Goal: Task Accomplishment & Management: Manage account settings

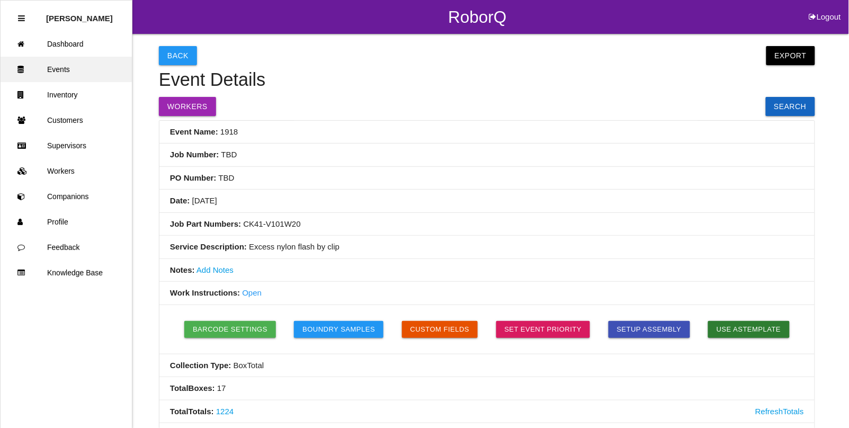
click at [54, 68] on link "Events" at bounding box center [66, 69] width 131 height 25
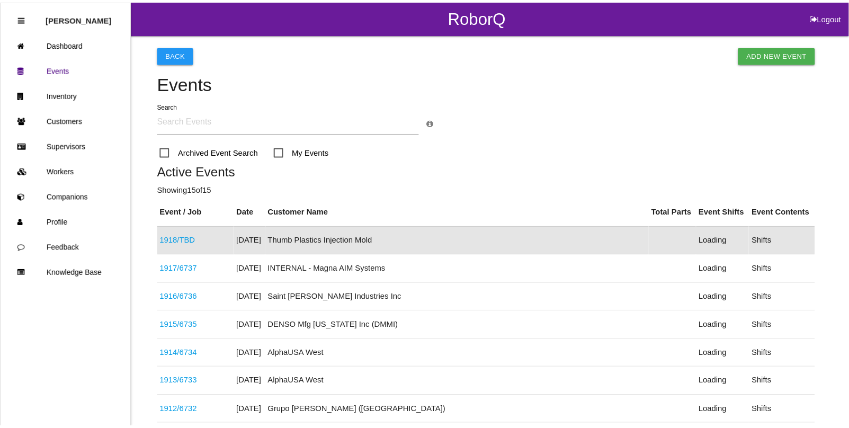
scroll to position [26, 0]
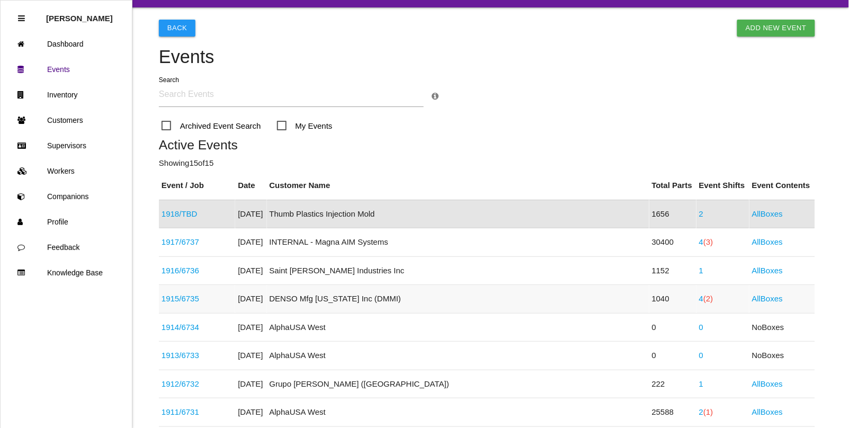
click at [703, 302] on span "(2)" at bounding box center [708, 298] width 10 height 9
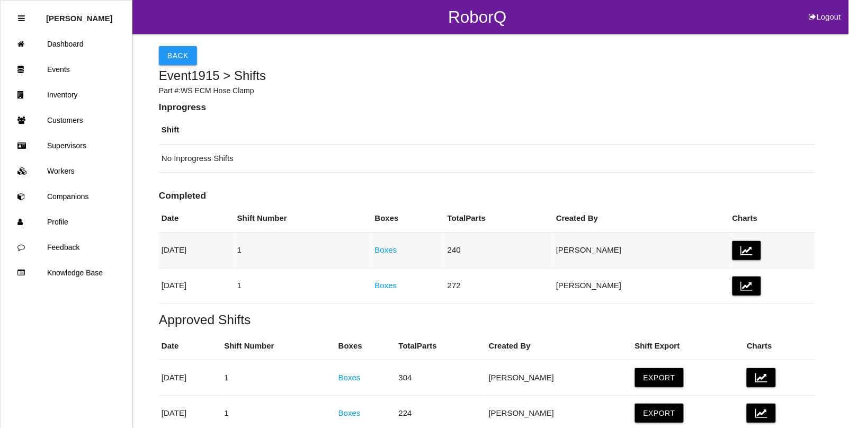
click at [397, 251] on link "Boxes" at bounding box center [386, 249] width 22 height 9
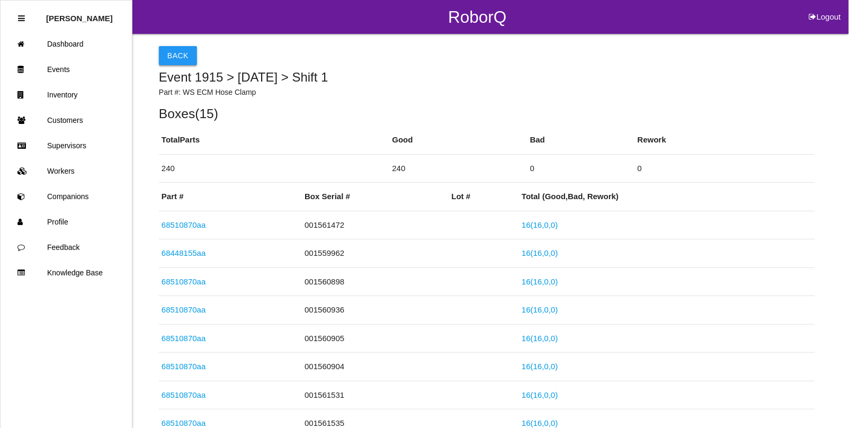
click at [178, 56] on button "Back" at bounding box center [178, 55] width 38 height 19
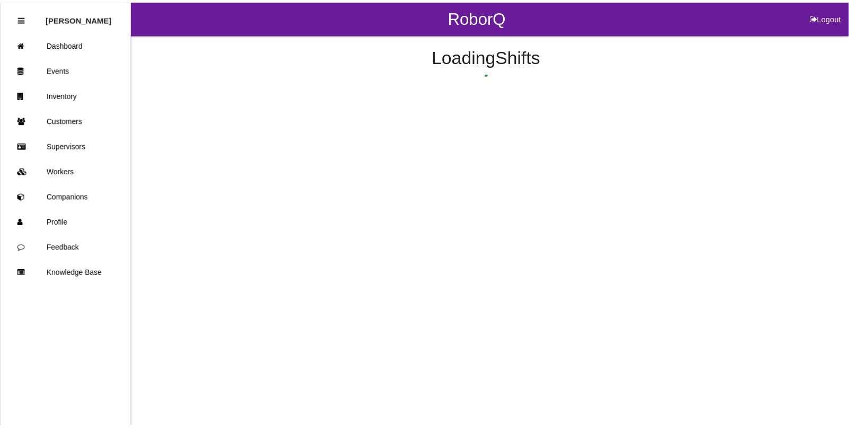
scroll to position [36, 0]
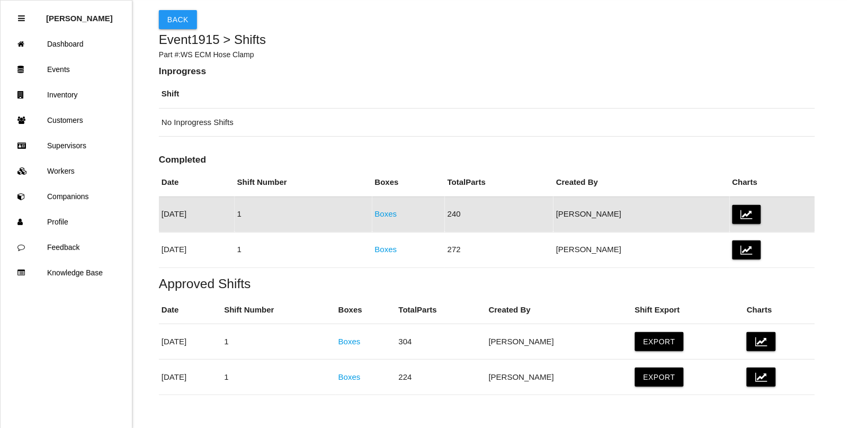
click at [397, 218] on link "Boxes" at bounding box center [386, 213] width 22 height 9
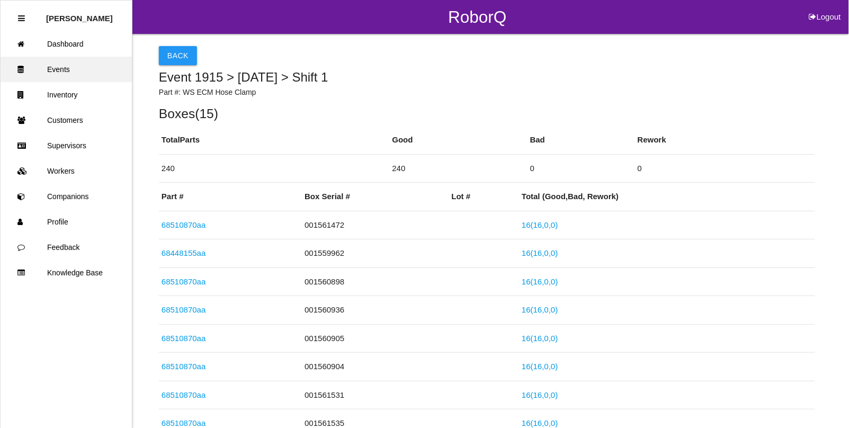
click at [56, 69] on link "Events" at bounding box center [66, 69] width 131 height 25
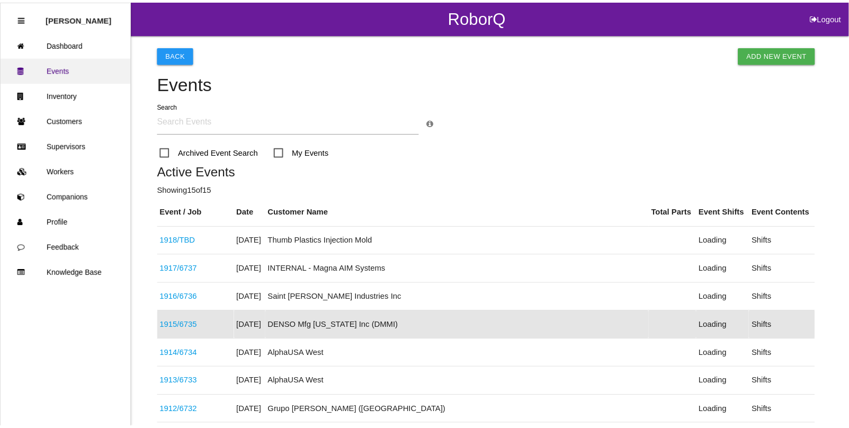
scroll to position [112, 0]
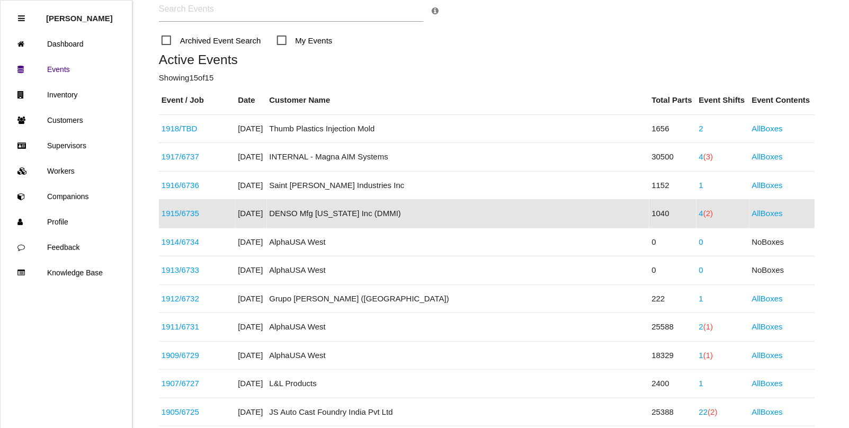
click at [174, 213] on link "1915 / 6735" at bounding box center [181, 213] width 38 height 9
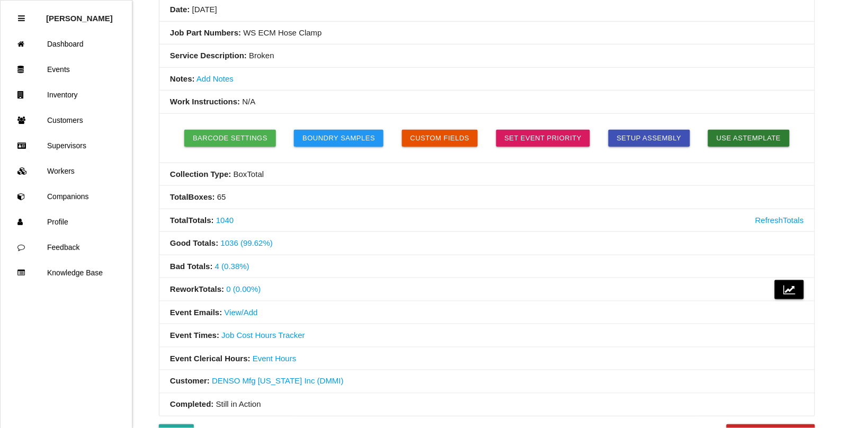
scroll to position [199, 0]
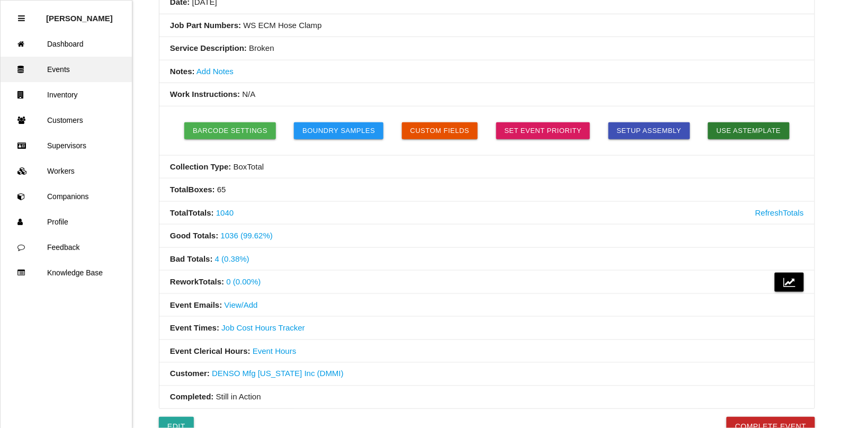
click at [59, 67] on link "Events" at bounding box center [66, 69] width 131 height 25
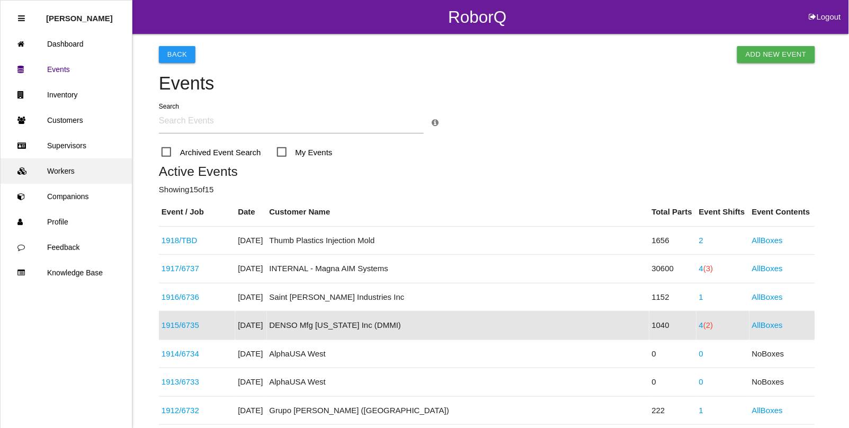
click at [59, 165] on link "Workers" at bounding box center [66, 170] width 131 height 25
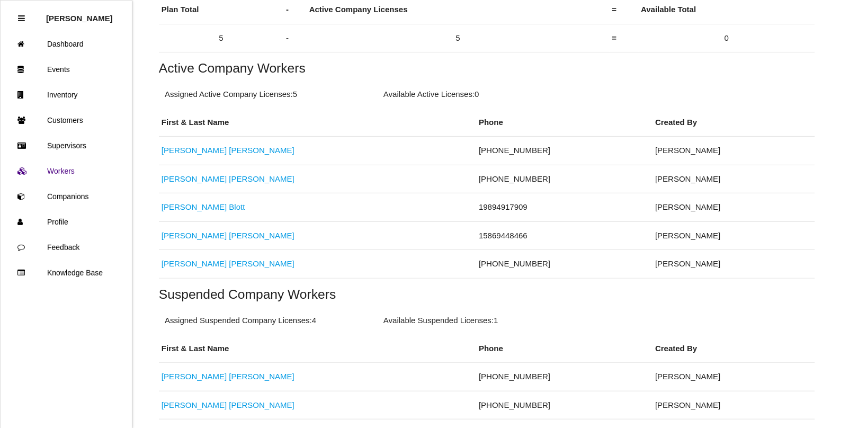
scroll to position [199, 0]
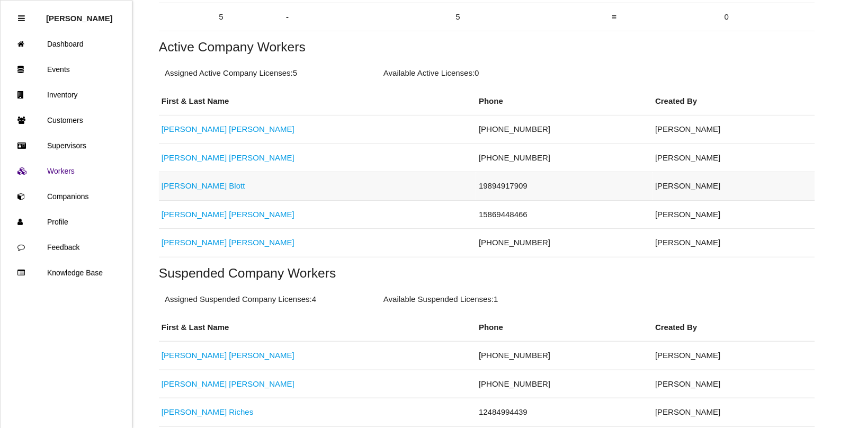
click at [189, 186] on link "[PERSON_NAME]" at bounding box center [204, 185] width 84 height 9
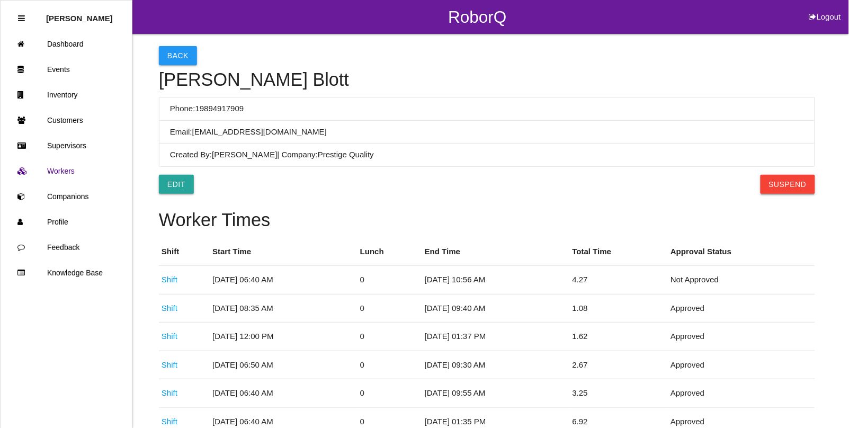
click at [783, 183] on button "Suspend" at bounding box center [788, 184] width 55 height 19
click at [165, 56] on button "Back" at bounding box center [178, 55] width 38 height 19
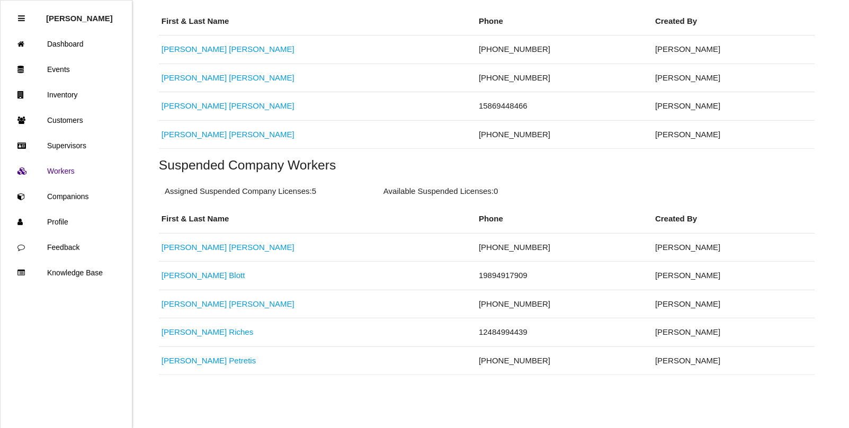
scroll to position [280, 0]
click at [170, 247] on link "[PERSON_NAME]" at bounding box center [228, 247] width 133 height 9
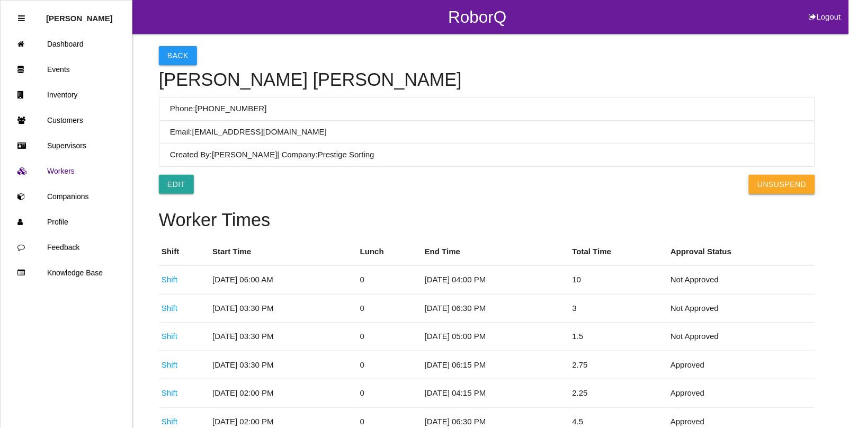
click at [784, 182] on button "UnSuspend" at bounding box center [782, 184] width 66 height 19
click at [175, 61] on button "Back" at bounding box center [178, 55] width 38 height 19
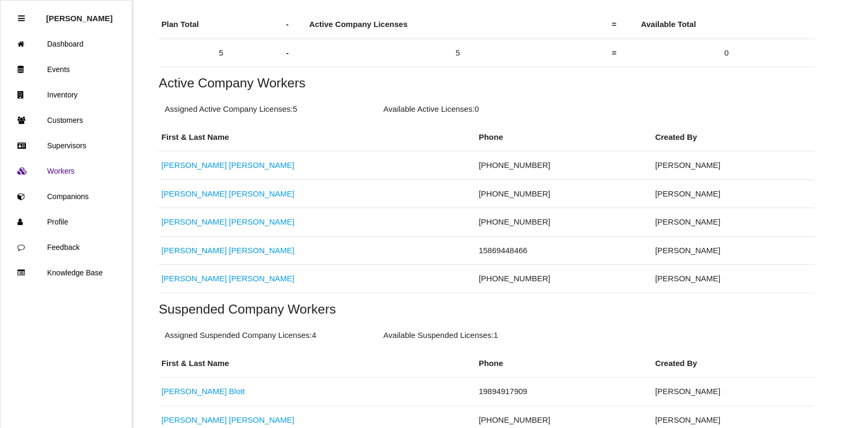
scroll to position [199, 0]
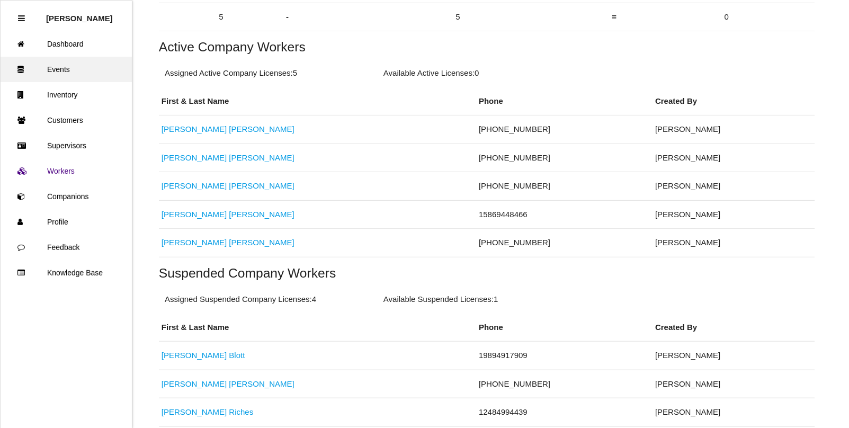
click at [53, 70] on link "Events" at bounding box center [66, 69] width 131 height 25
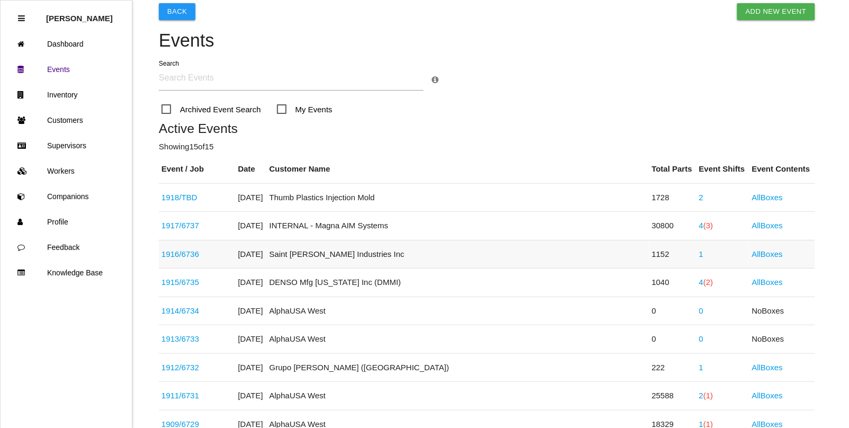
scroll to position [66, 0]
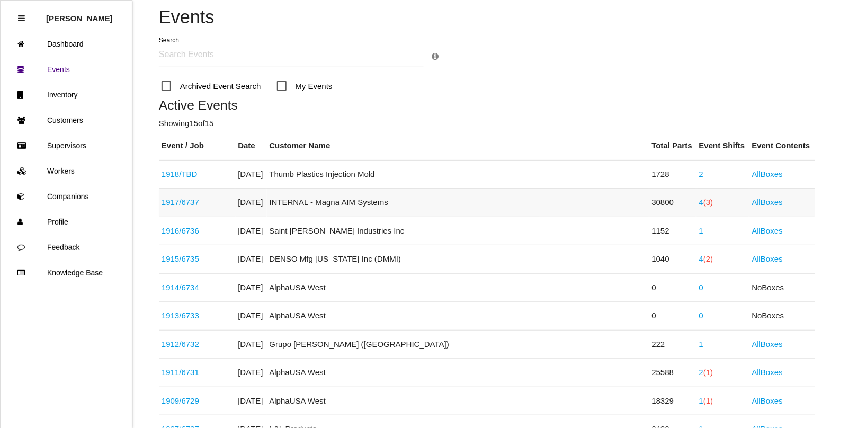
click at [703, 201] on span "(3)" at bounding box center [708, 202] width 10 height 9
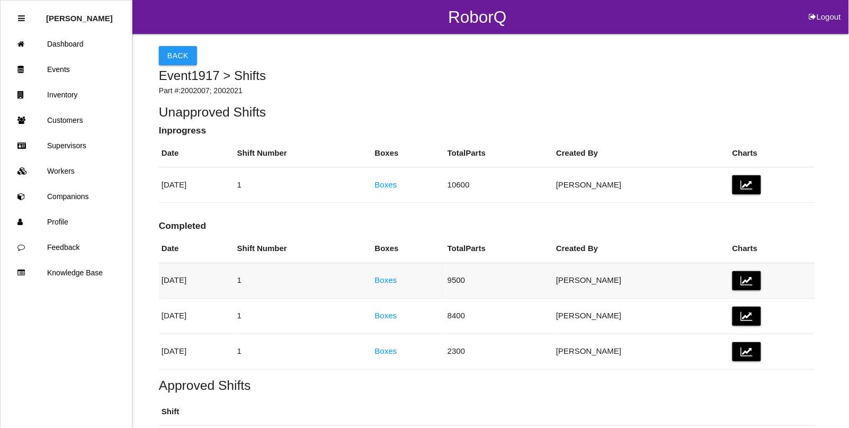
click at [440, 289] on td "Boxes" at bounding box center [408, 280] width 73 height 35
click at [434, 274] on td "Boxes" at bounding box center [408, 280] width 73 height 35
click at [397, 281] on link "Boxes" at bounding box center [386, 279] width 22 height 9
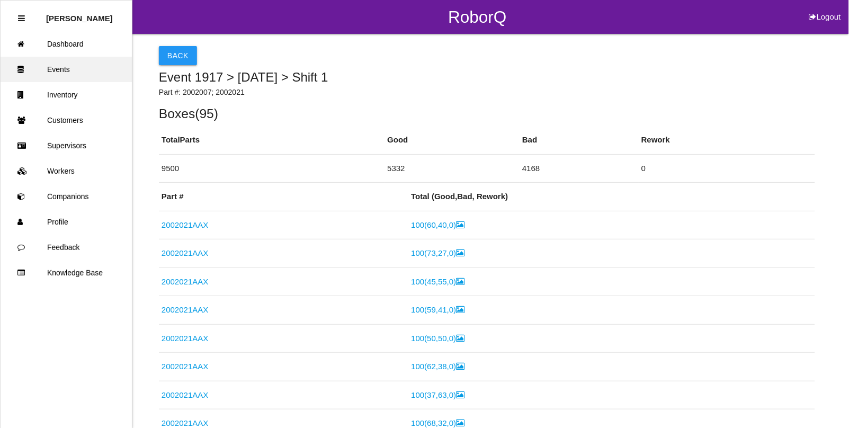
click at [54, 73] on link "Events" at bounding box center [66, 69] width 131 height 25
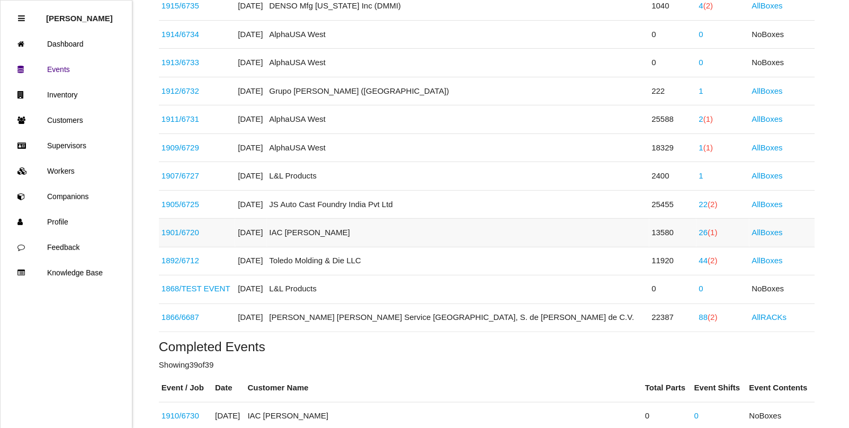
scroll to position [253, 0]
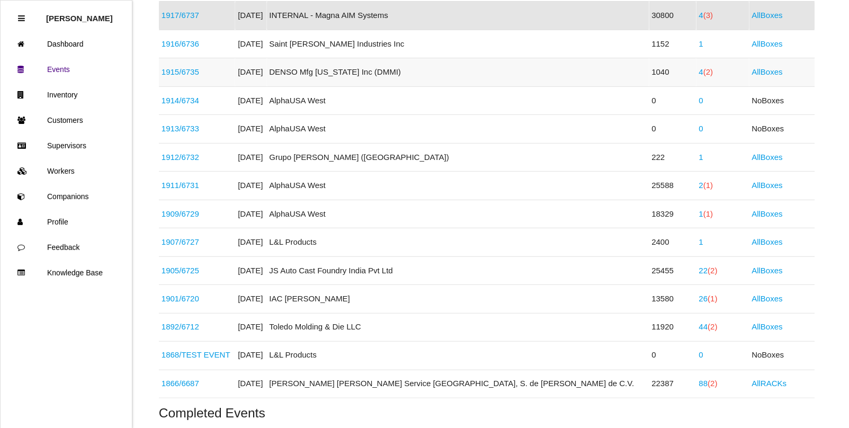
click at [703, 70] on span "(2)" at bounding box center [708, 71] width 10 height 9
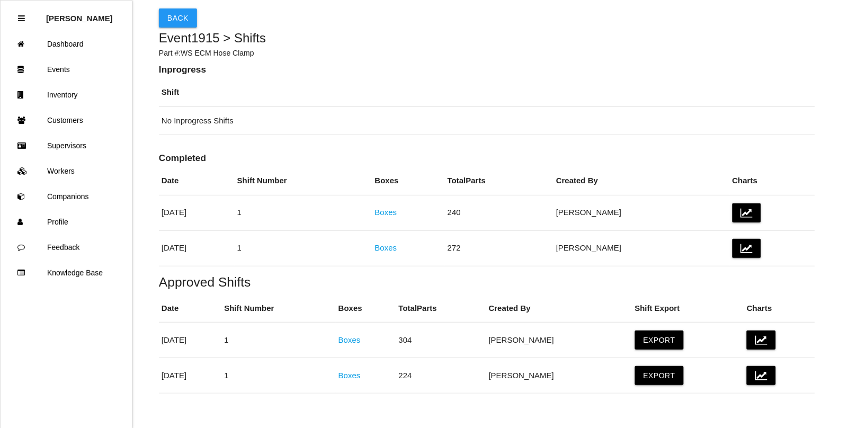
scroll to position [57, 0]
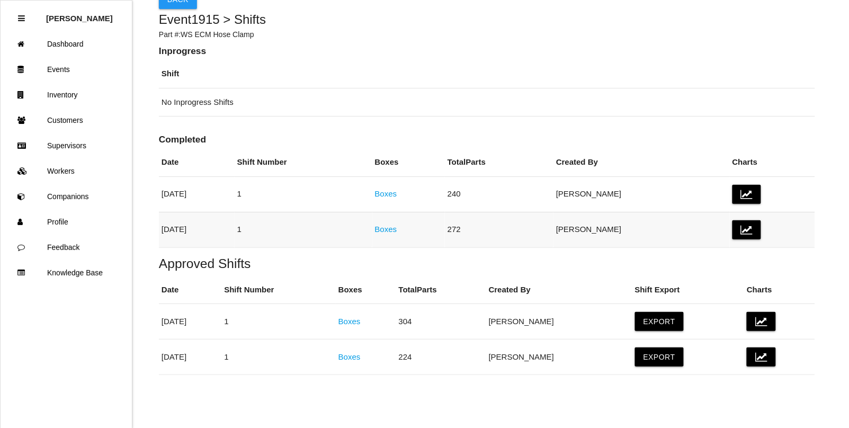
click at [397, 226] on link "Boxes" at bounding box center [386, 229] width 22 height 9
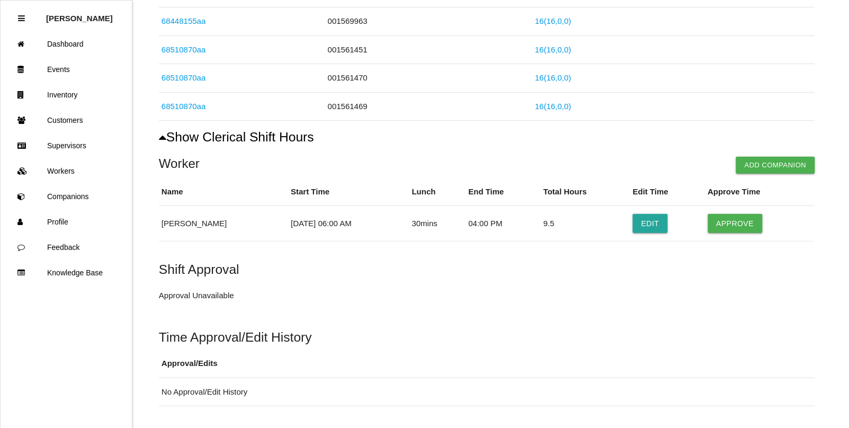
scroll to position [596, 0]
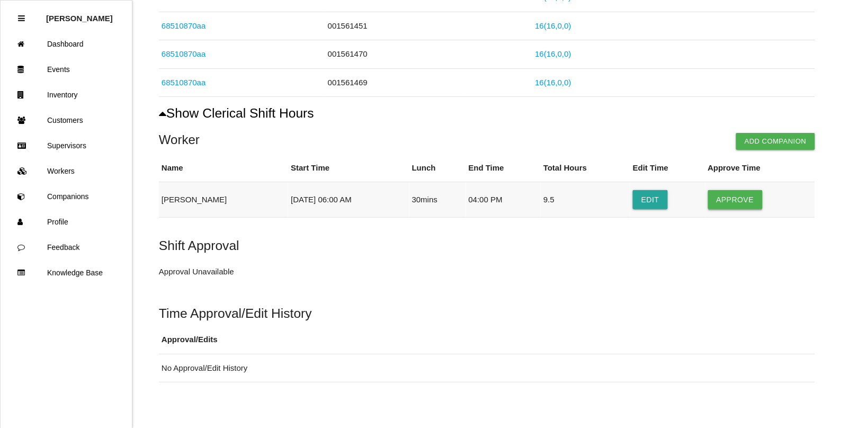
click at [740, 195] on button "Approve" at bounding box center [735, 199] width 55 height 19
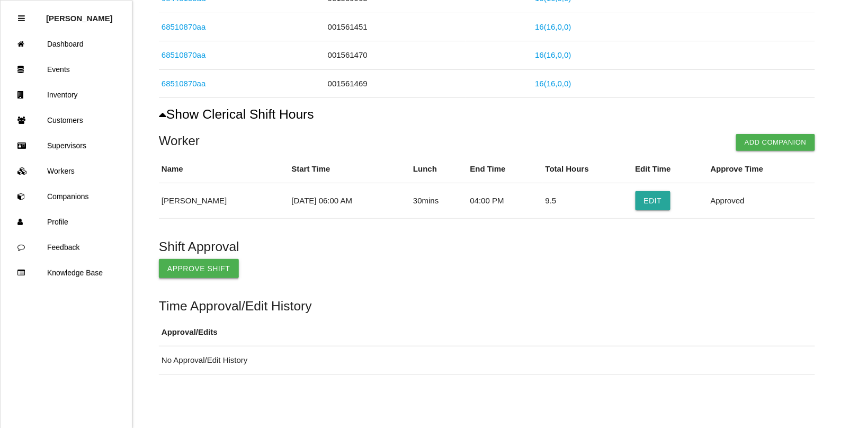
click at [207, 271] on button "Approve Shift" at bounding box center [199, 268] width 80 height 19
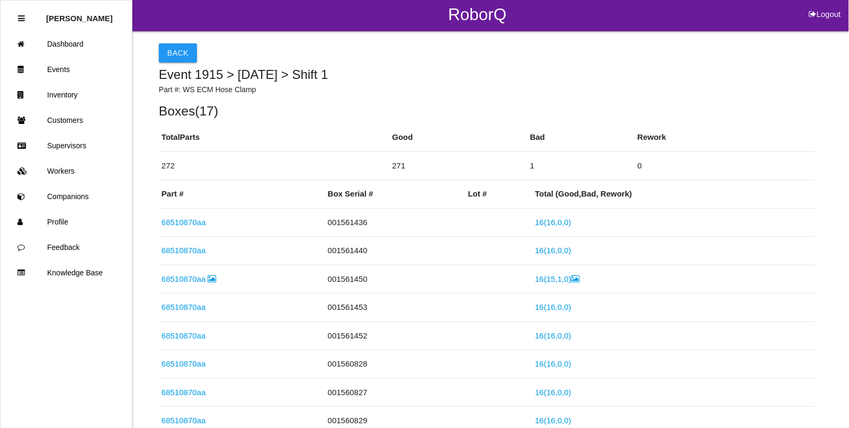
scroll to position [0, 0]
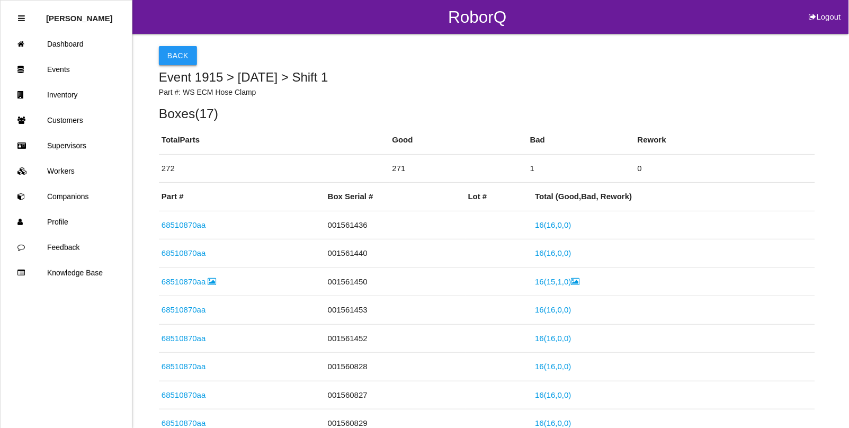
click at [176, 59] on button "Back" at bounding box center [178, 55] width 38 height 19
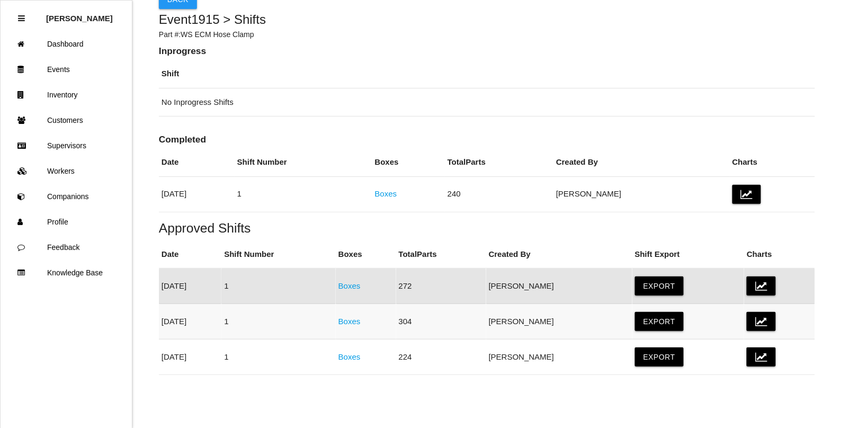
click at [361, 323] on link "Boxes" at bounding box center [350, 321] width 22 height 9
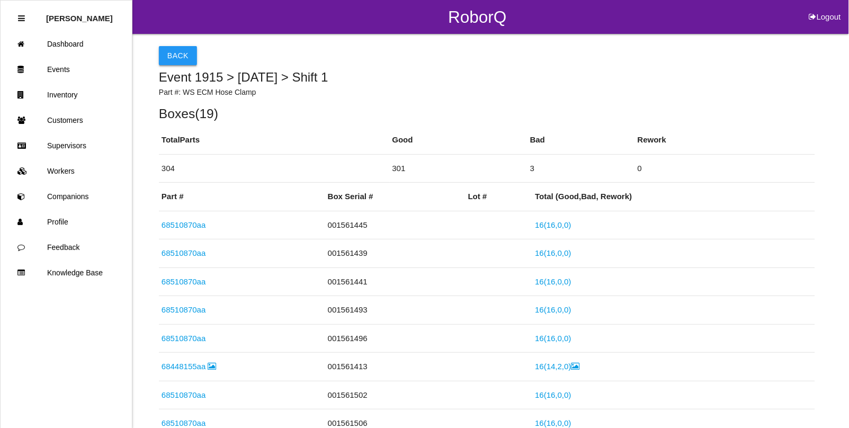
click at [181, 57] on button "Back" at bounding box center [178, 55] width 38 height 19
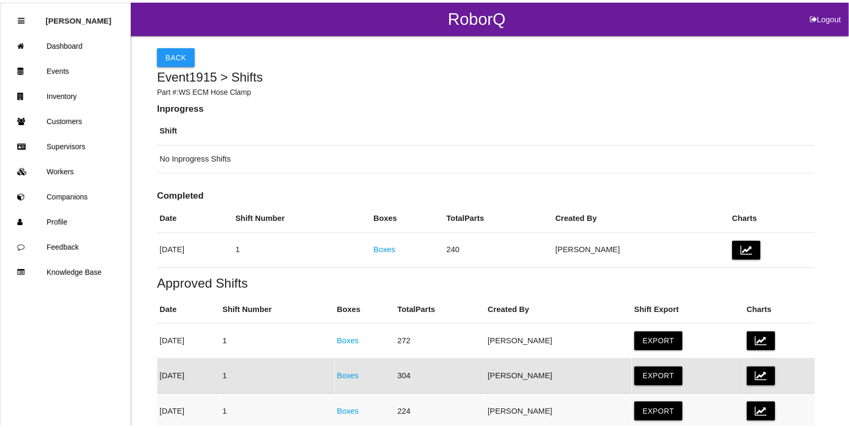
scroll to position [57, 0]
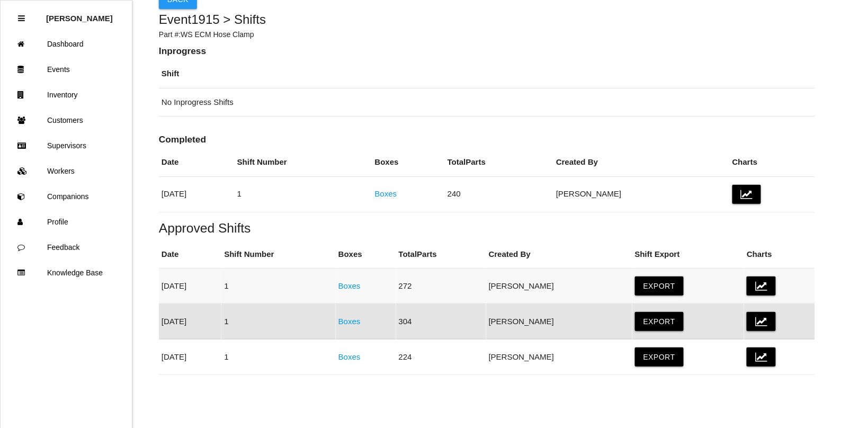
click at [361, 281] on link "Boxes" at bounding box center [350, 285] width 22 height 9
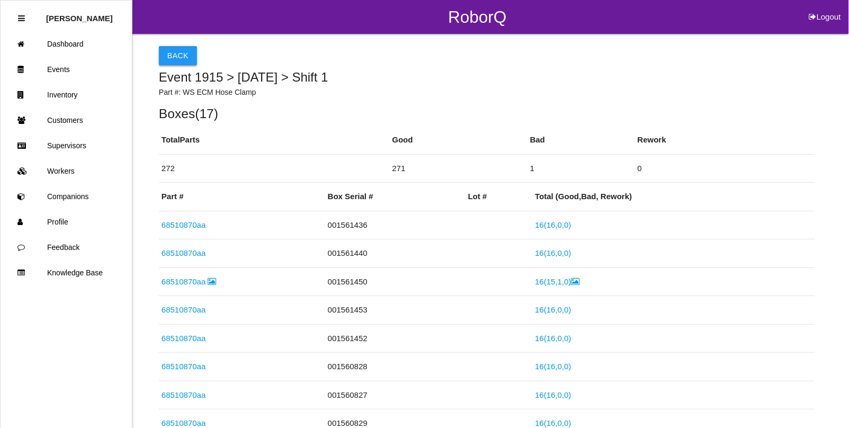
click at [172, 48] on button "Back" at bounding box center [178, 55] width 38 height 19
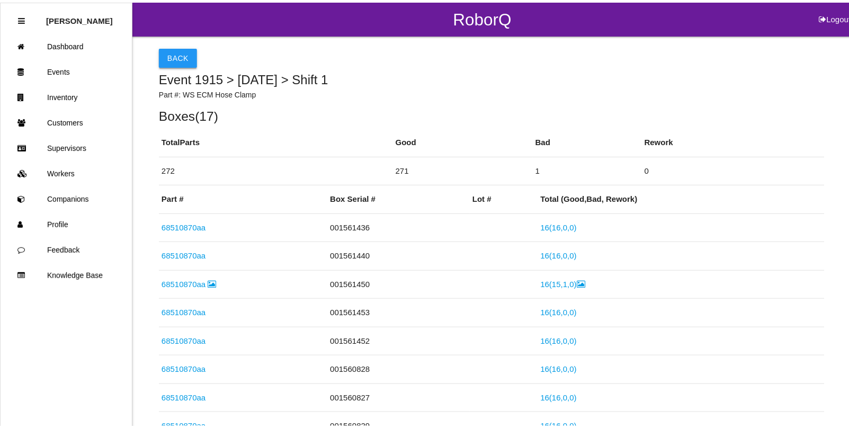
scroll to position [57, 0]
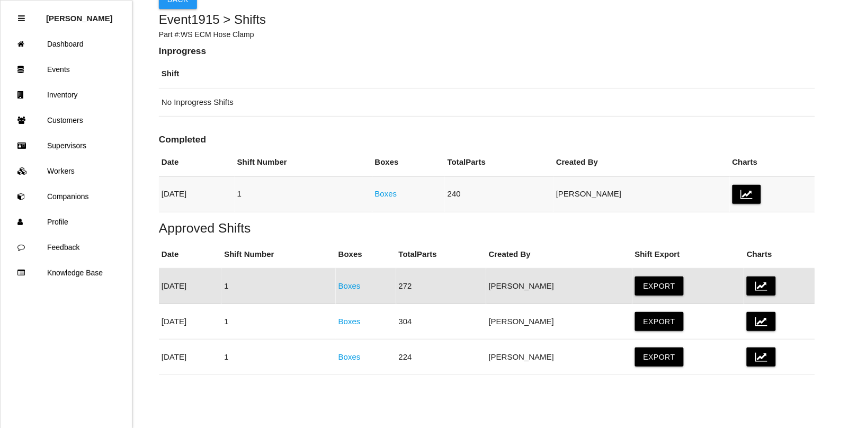
click at [397, 192] on link "Boxes" at bounding box center [386, 193] width 22 height 9
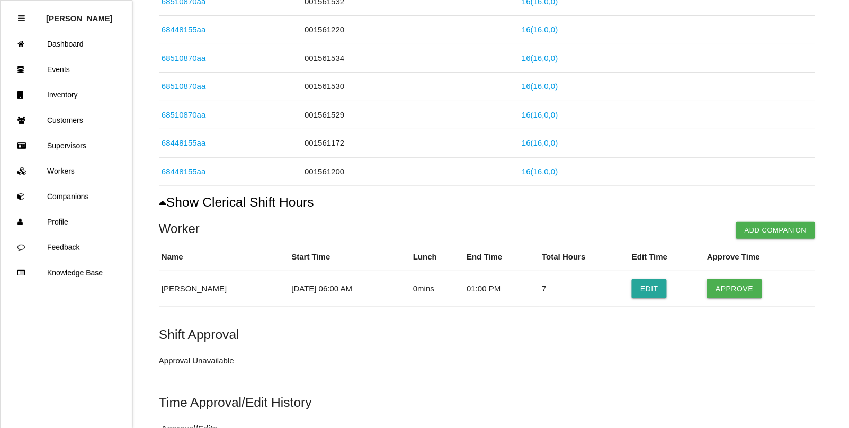
scroll to position [417, 0]
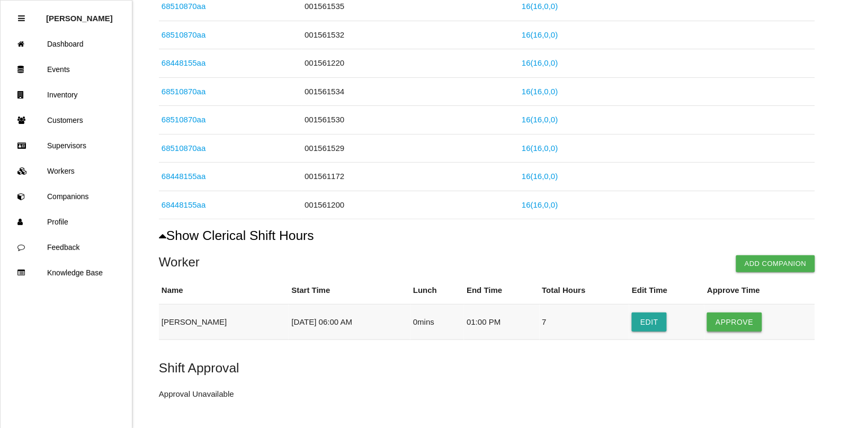
click at [731, 327] on button "Approve" at bounding box center [734, 322] width 55 height 19
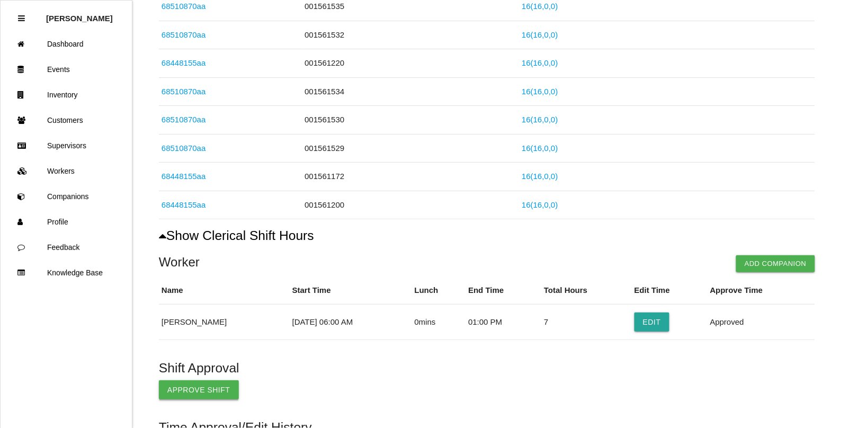
click at [199, 386] on button "Approve Shift" at bounding box center [199, 389] width 80 height 19
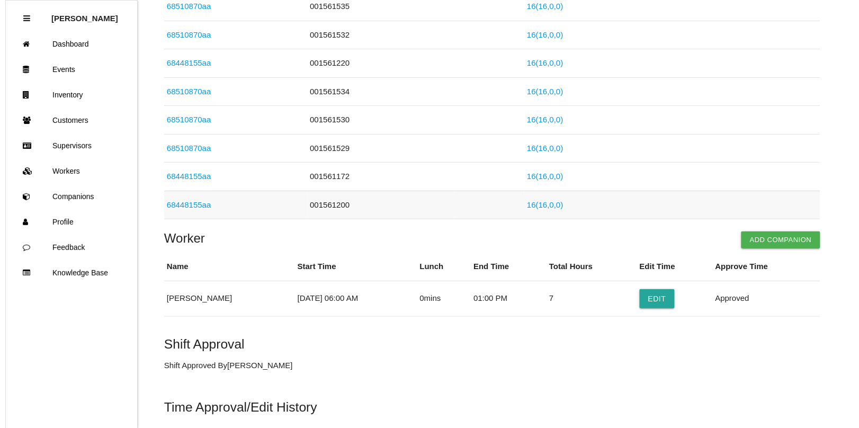
scroll to position [0, 0]
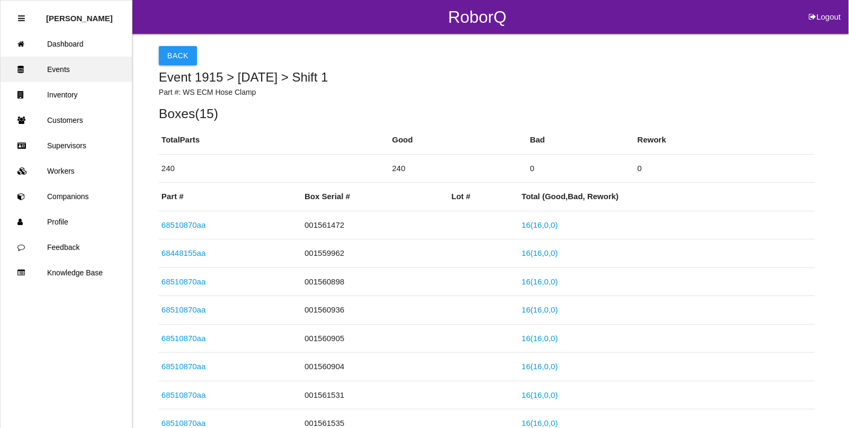
click at [56, 70] on link "Events" at bounding box center [66, 69] width 131 height 25
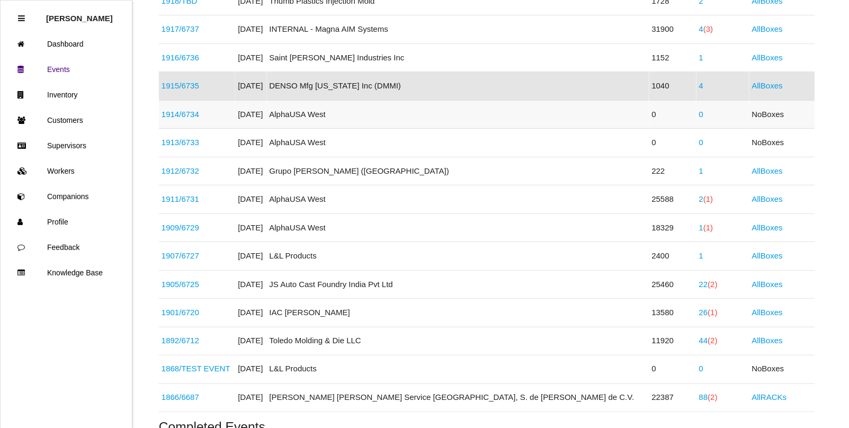
scroll to position [244, 0]
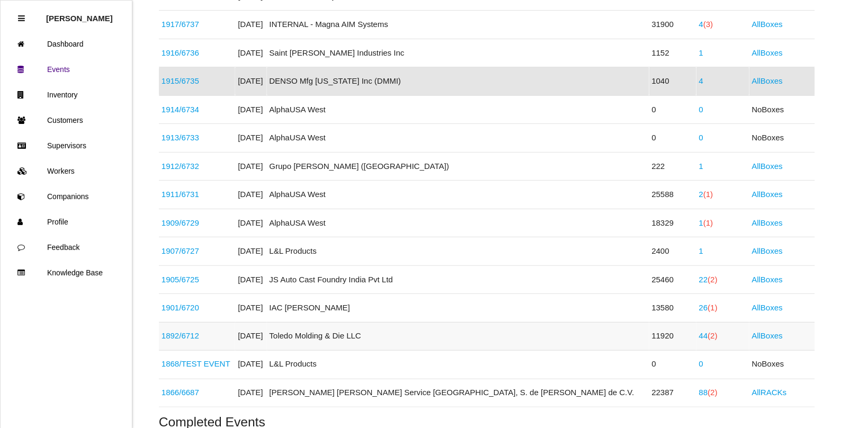
click at [708, 337] on span "(2)" at bounding box center [713, 336] width 10 height 9
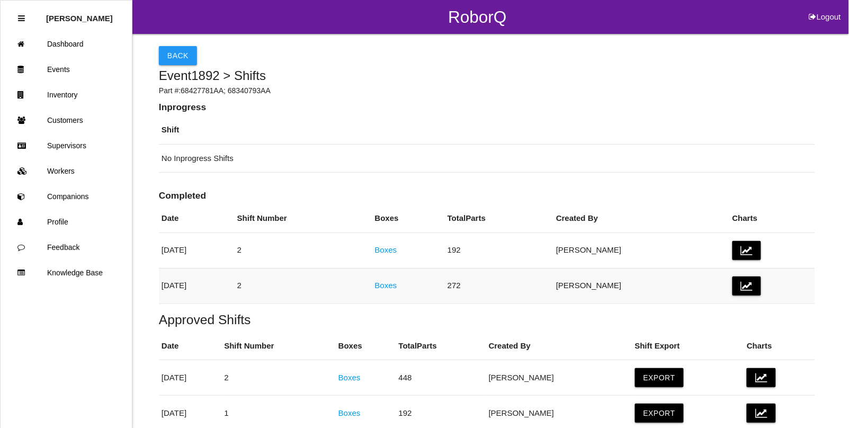
click at [397, 282] on link "Boxes" at bounding box center [386, 285] width 22 height 9
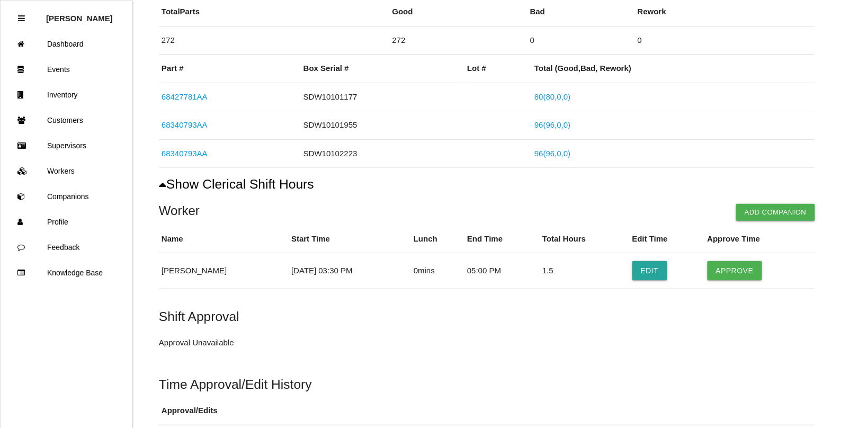
scroll to position [199, 0]
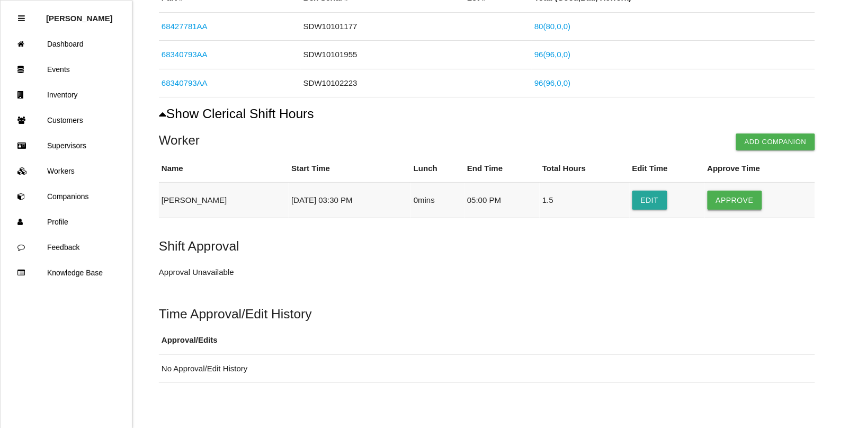
click at [732, 202] on button "Approve" at bounding box center [735, 200] width 55 height 19
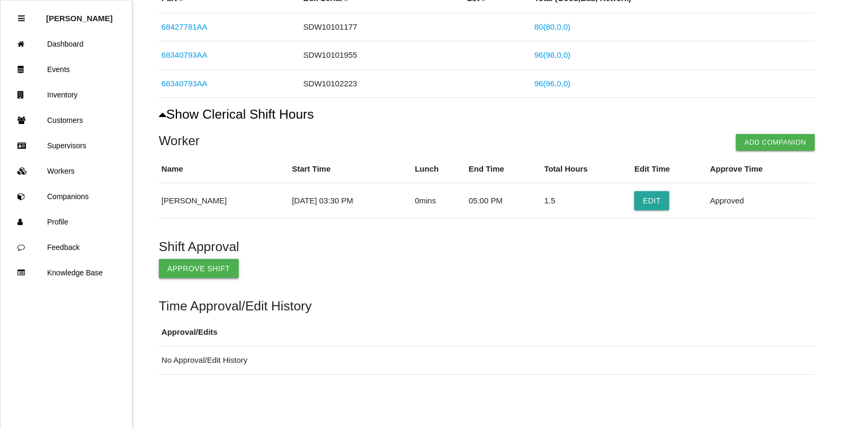
click at [192, 268] on button "Approve Shift" at bounding box center [199, 268] width 80 height 19
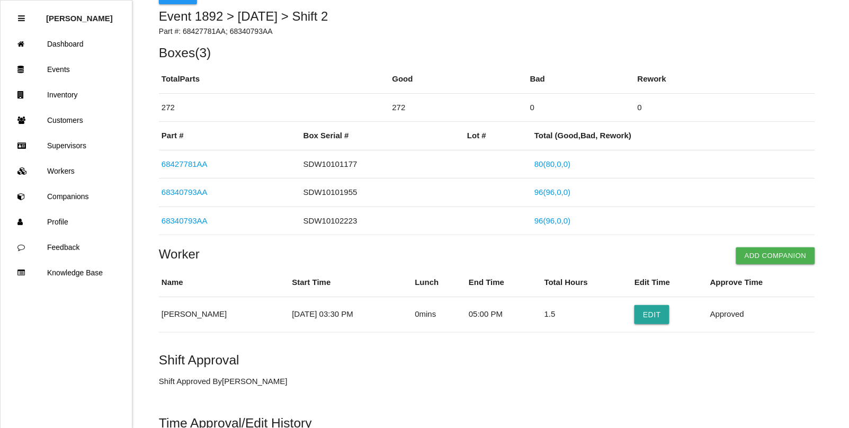
scroll to position [0, 0]
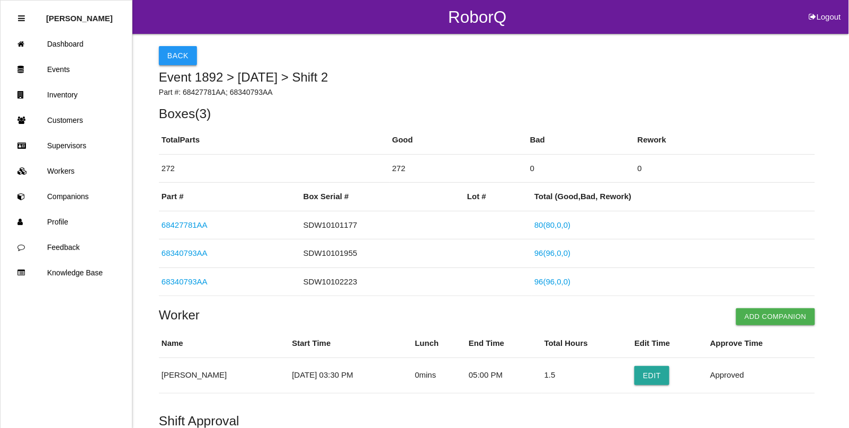
click at [173, 48] on button "Back" at bounding box center [178, 55] width 38 height 19
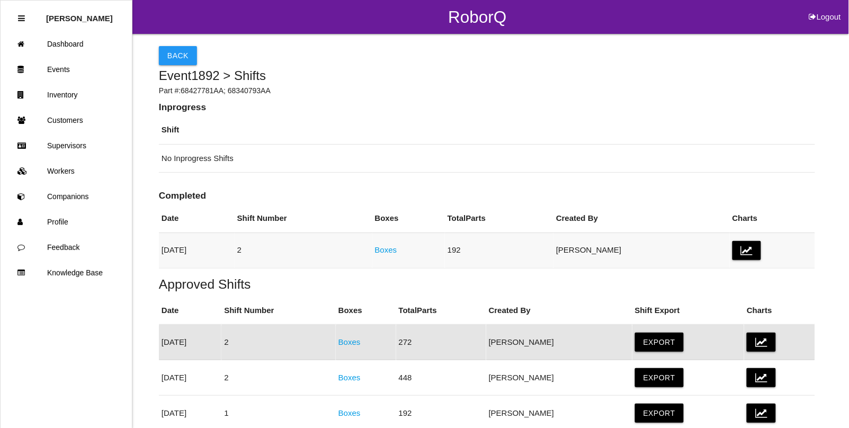
click at [397, 251] on link "Boxes" at bounding box center [386, 249] width 22 height 9
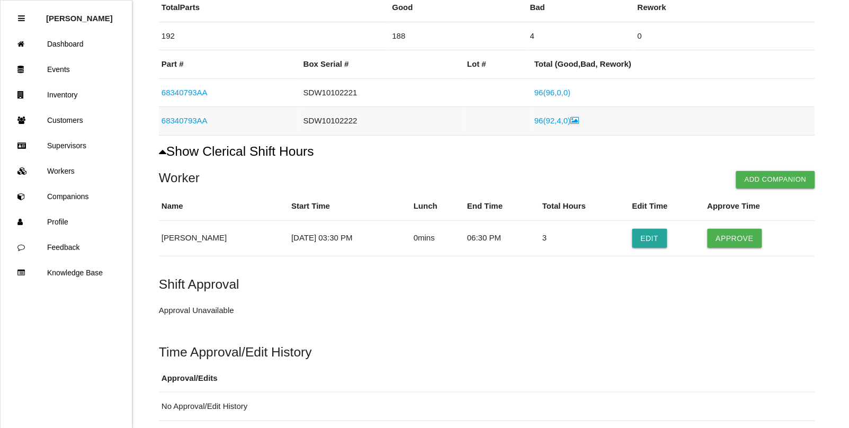
scroll to position [179, 0]
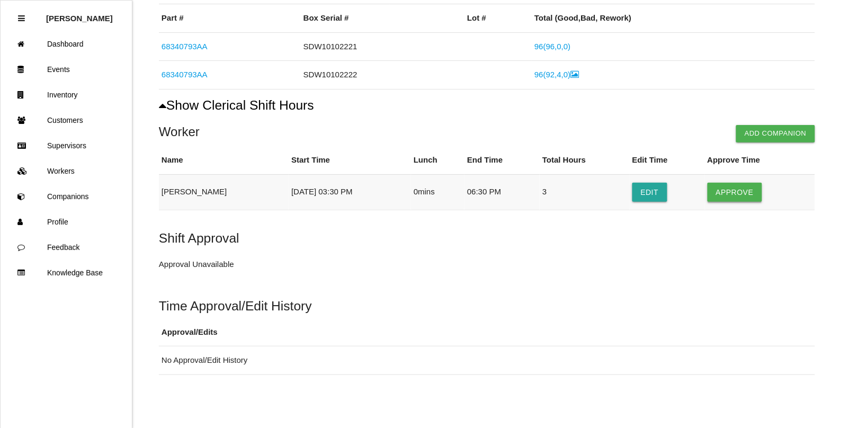
click at [720, 186] on button "Approve" at bounding box center [735, 192] width 55 height 19
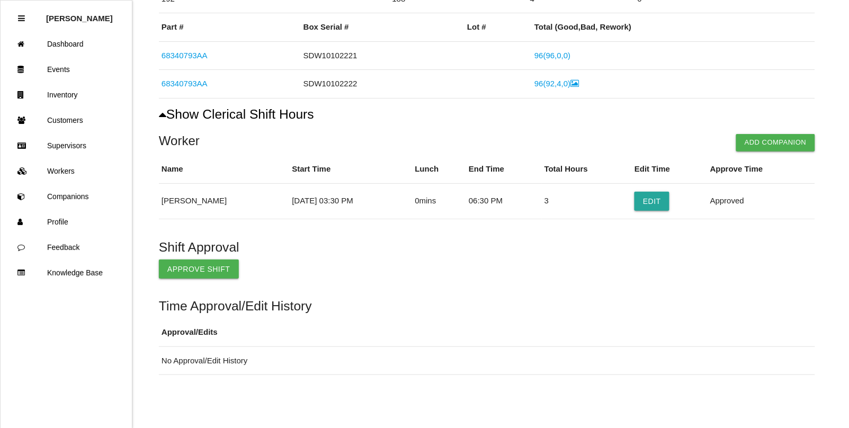
scroll to position [170, 0]
click at [204, 274] on button "Approve Shift" at bounding box center [199, 269] width 80 height 19
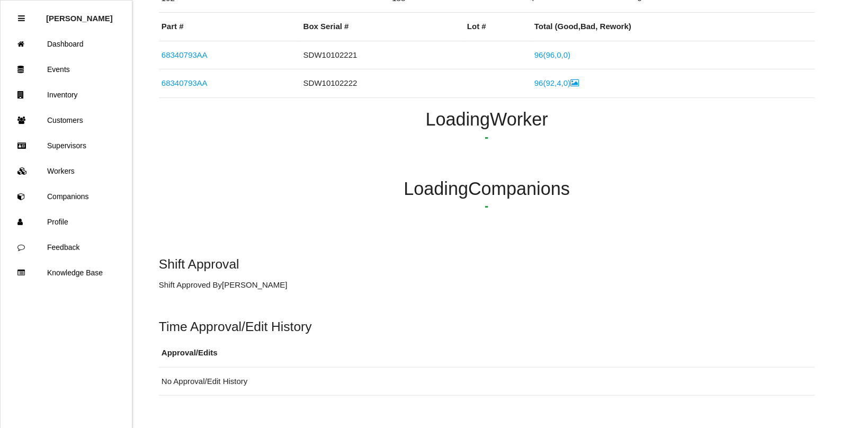
scroll to position [122, 0]
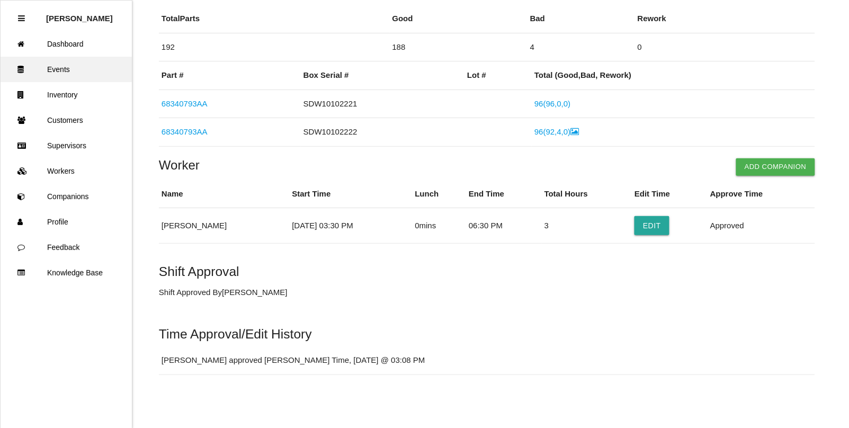
click at [61, 61] on link "Events" at bounding box center [66, 69] width 131 height 25
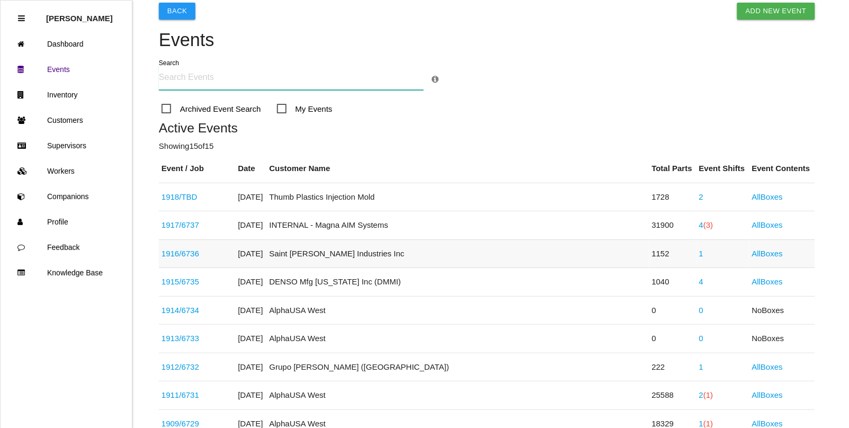
scroll to position [66, 0]
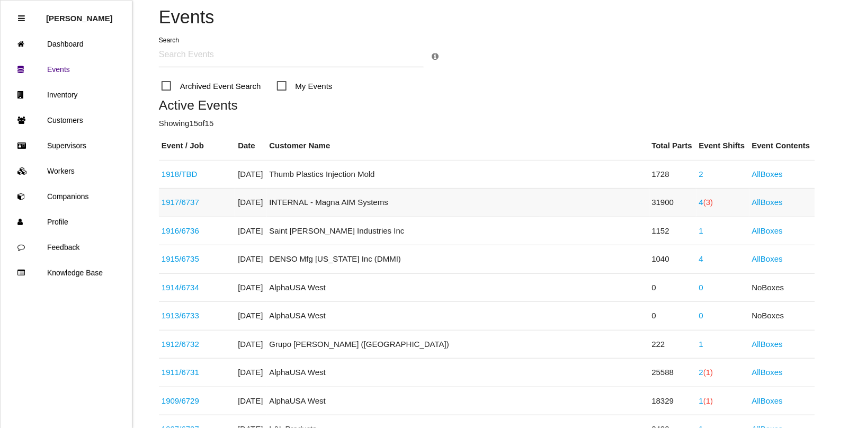
click at [699, 204] on link "4 (3)" at bounding box center [706, 202] width 14 height 9
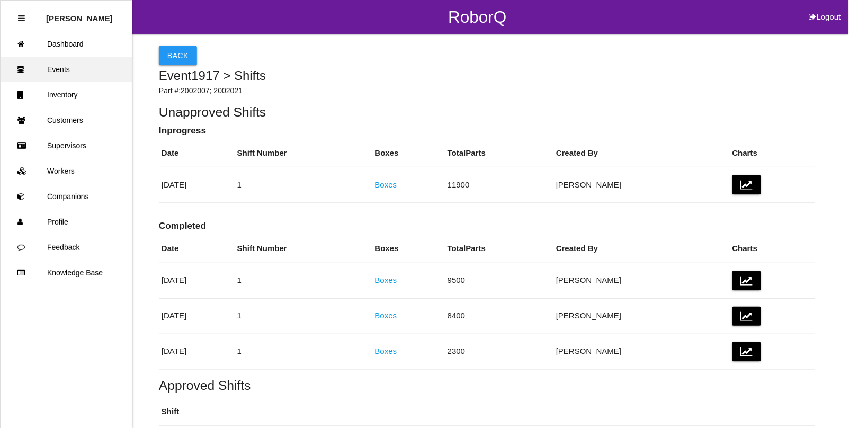
click at [55, 62] on link "Events" at bounding box center [66, 69] width 131 height 25
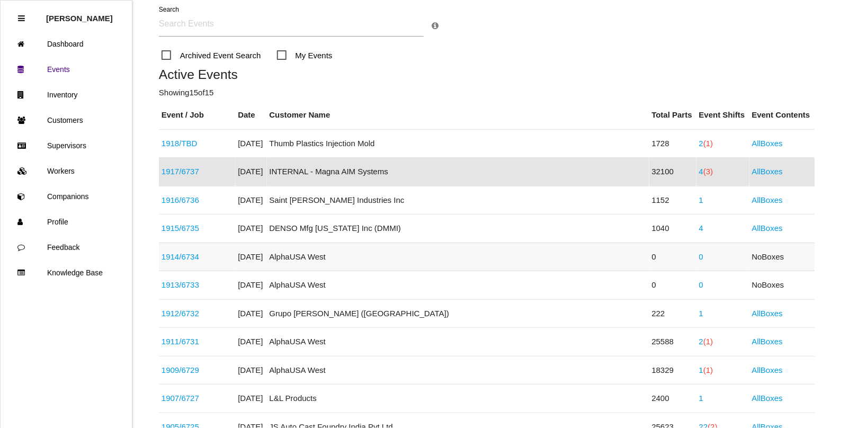
scroll to position [121, 0]
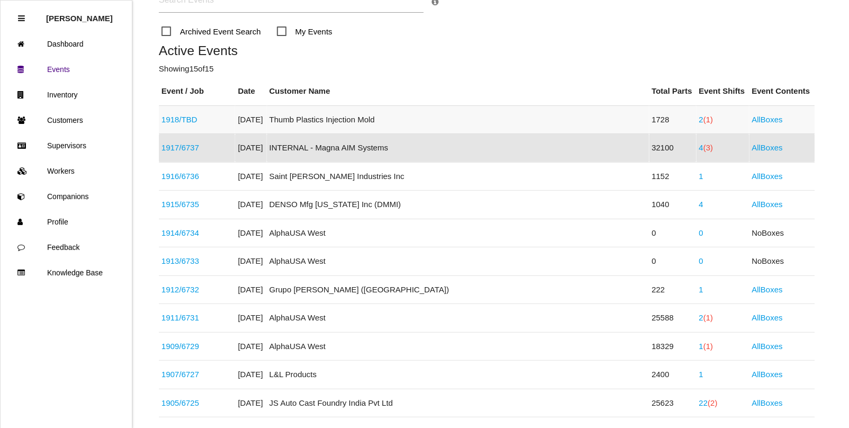
click at [703, 118] on span "(1)" at bounding box center [708, 119] width 10 height 9
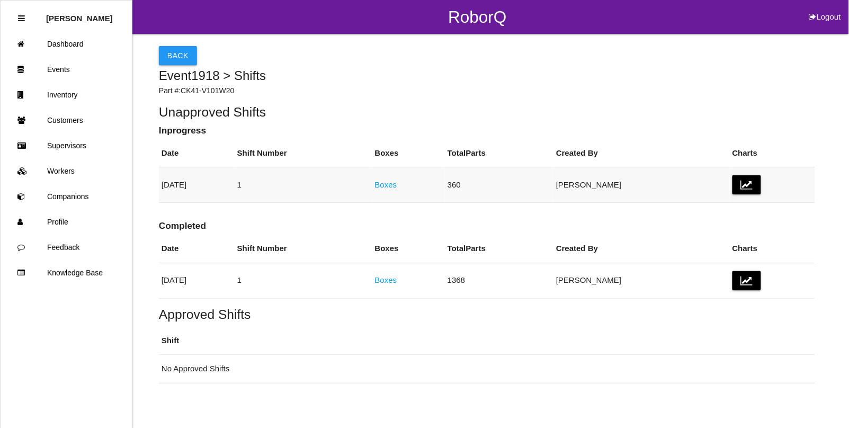
click at [397, 184] on link "Boxes" at bounding box center [386, 184] width 22 height 9
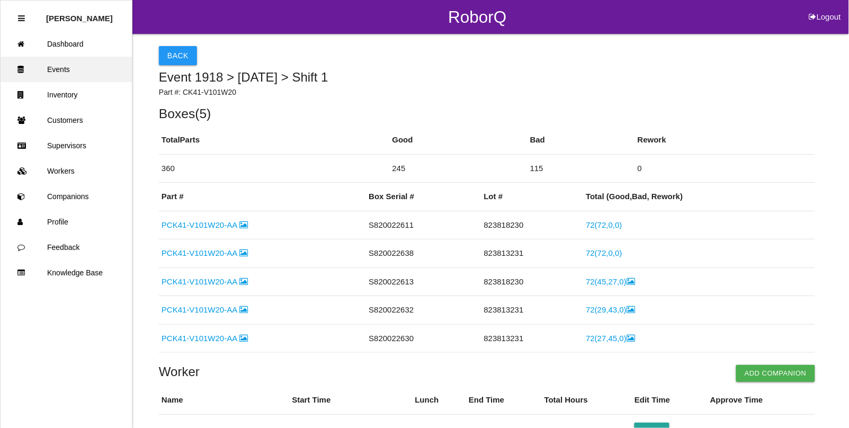
click at [70, 69] on link "Events" at bounding box center [66, 69] width 131 height 25
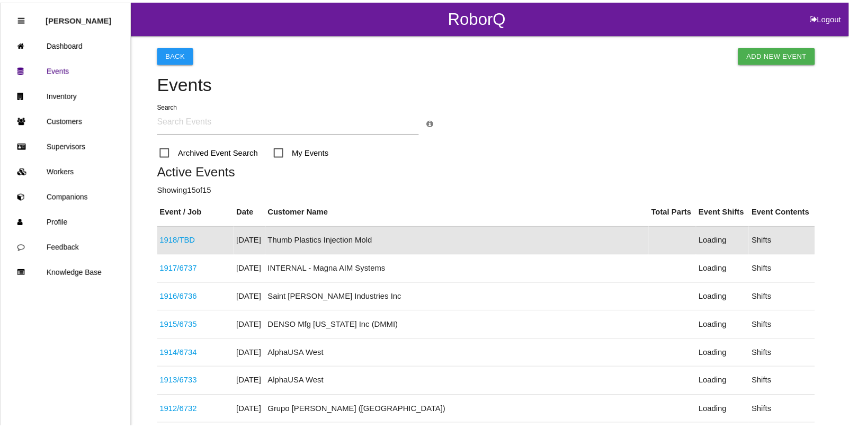
scroll to position [26, 0]
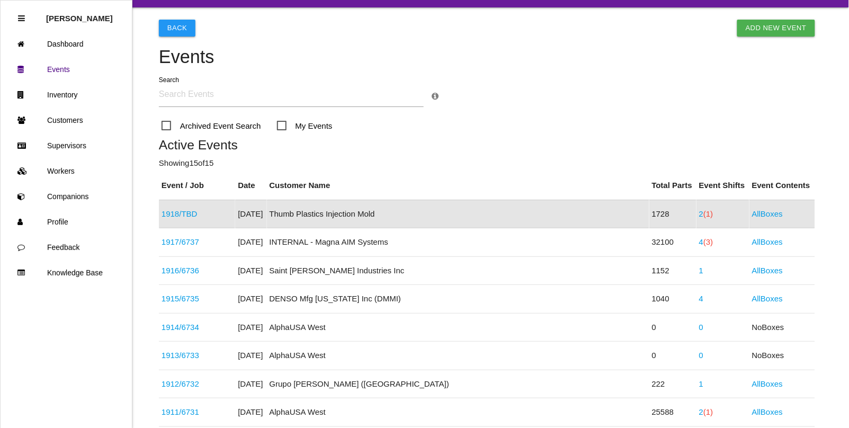
click at [703, 213] on span "(1)" at bounding box center [708, 213] width 10 height 9
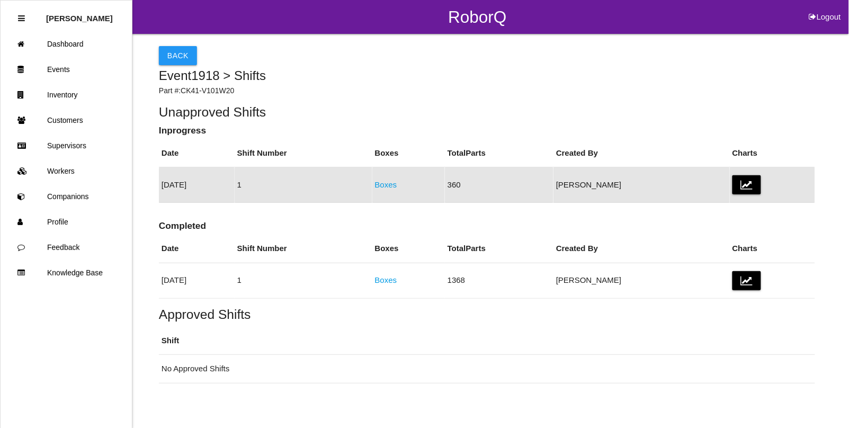
click at [397, 184] on link "Boxes" at bounding box center [386, 184] width 22 height 9
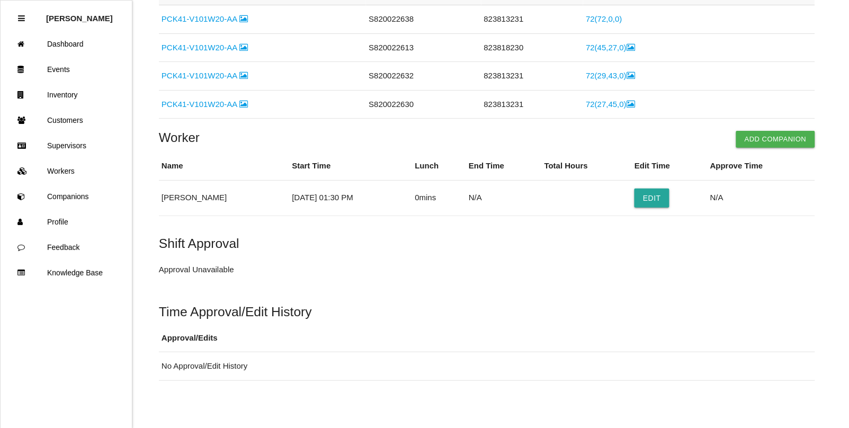
scroll to position [241, 0]
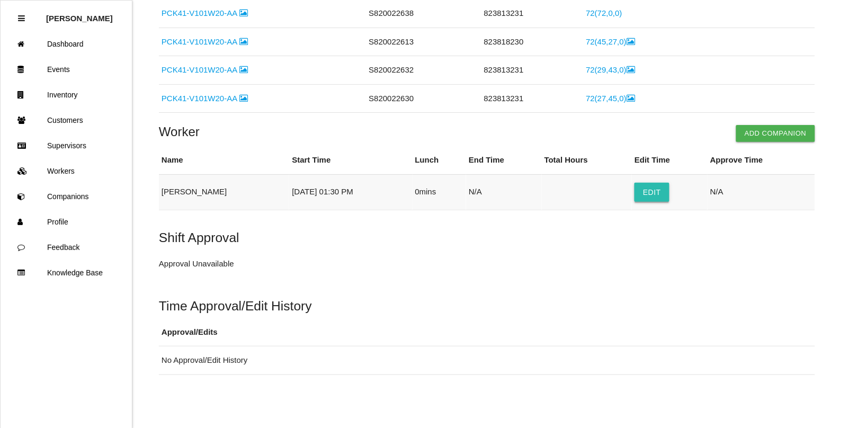
click at [660, 192] on button "Edit" at bounding box center [652, 192] width 35 height 19
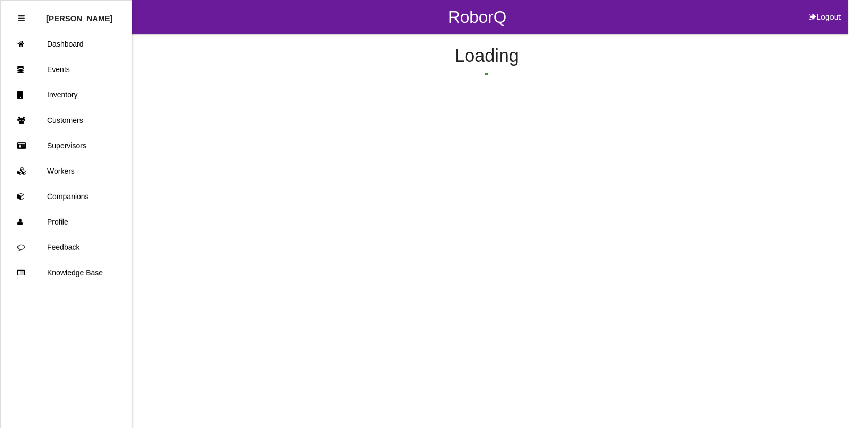
select select "30"
select select "2"
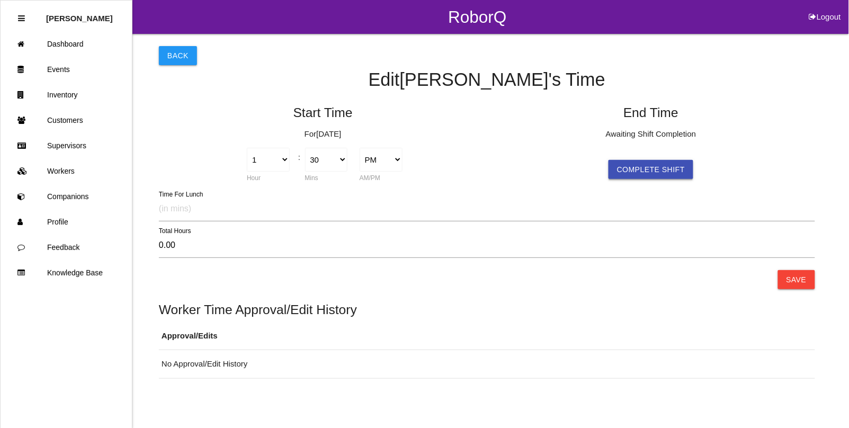
click at [629, 173] on button "Complete Shift" at bounding box center [651, 169] width 85 height 19
select select "30"
select select "2"
click at [612, 161] on select "1 2 3 4 5 6 7 8 9 10 11 12" at bounding box center [596, 160] width 43 height 24
select select "5"
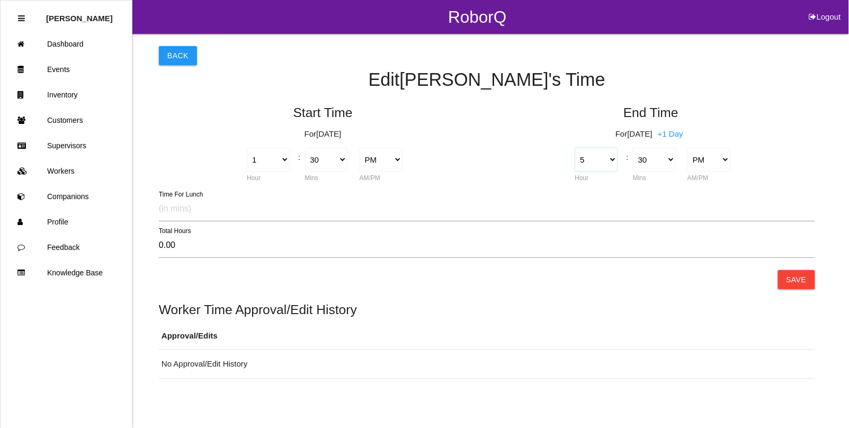
click at [575, 148] on select "1 2 3 4 5 6 7 8 9 10 11 12" at bounding box center [596, 160] width 43 height 24
type input "4.00"
click at [663, 159] on select "00 01 02 03 04 05 06 07 08 09 10 11 12 13 14 15 16 17 18 19 20 21 22 23 24 25 2…" at bounding box center [654, 160] width 43 height 24
select select "15"
click at [633, 148] on select "00 01 02 03 04 05 06 07 08 09 10 11 12 13 14 15 16 17 18 19 20 21 22 23 24 25 2…" at bounding box center [654, 160] width 43 height 24
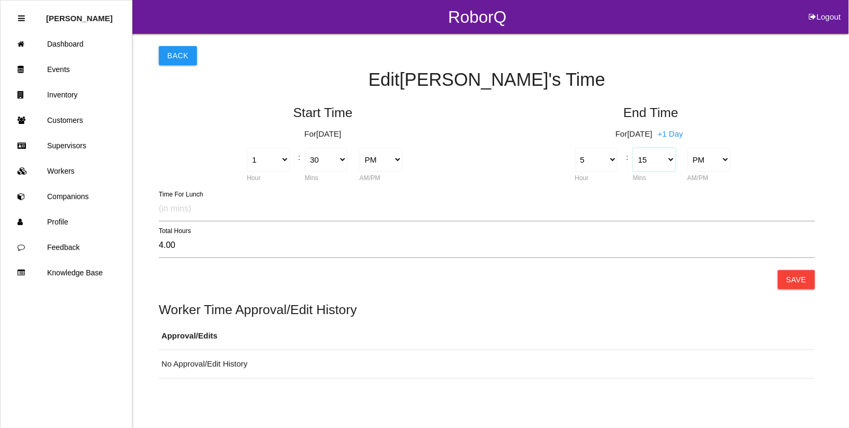
type input "3.75"
click at [670, 159] on select "00 01 02 03 04 05 06 07 08 09 10 11 12 13 14 15 16 17 18 19 20 21 22 23 24 25 2…" at bounding box center [654, 160] width 43 height 24
select select "30"
click at [633, 148] on select "00 01 02 03 04 05 06 07 08 09 10 11 12 13 14 15 16 17 18 19 20 21 22 23 24 25 2…" at bounding box center [654, 160] width 43 height 24
type input "4.00"
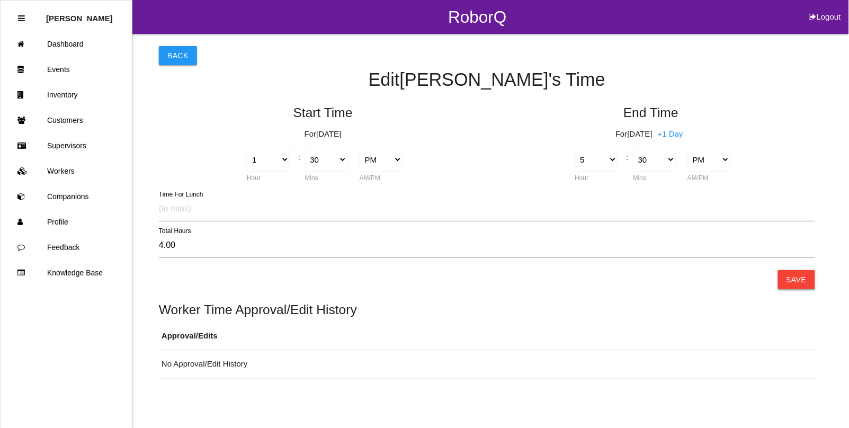
click at [800, 273] on button "Save" at bounding box center [796, 279] width 37 height 19
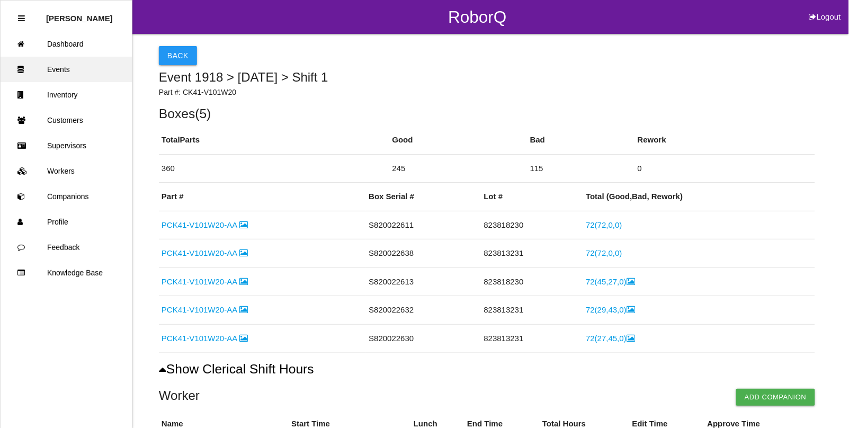
click at [55, 65] on link "Events" at bounding box center [66, 69] width 131 height 25
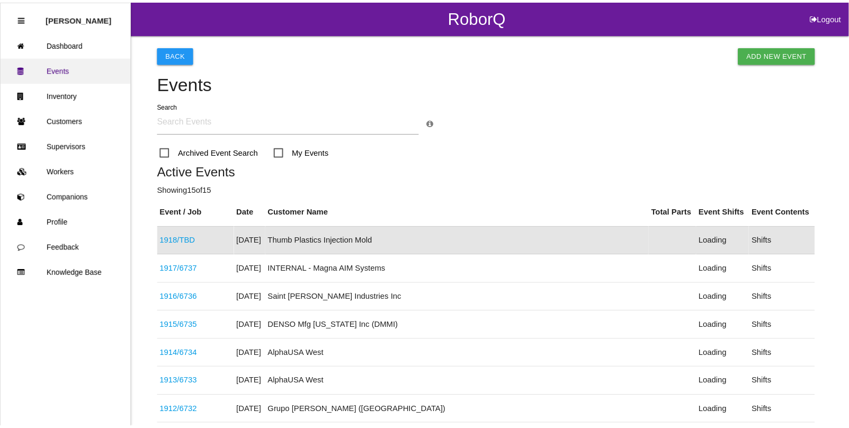
scroll to position [26, 0]
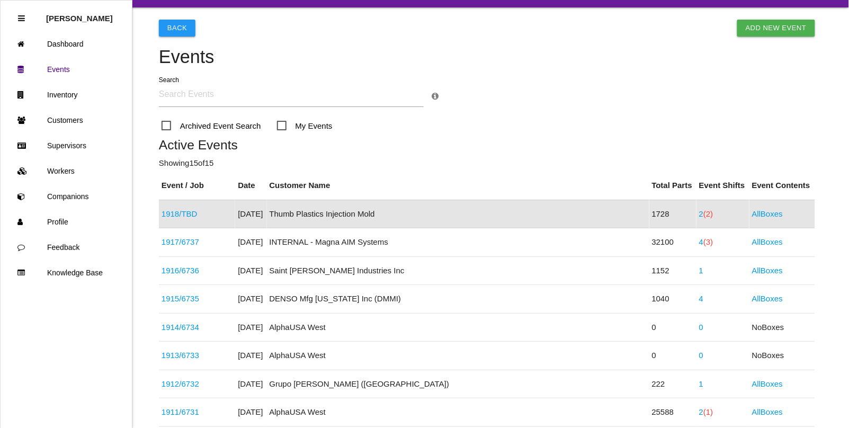
click at [703, 216] on span "(2)" at bounding box center [708, 213] width 10 height 9
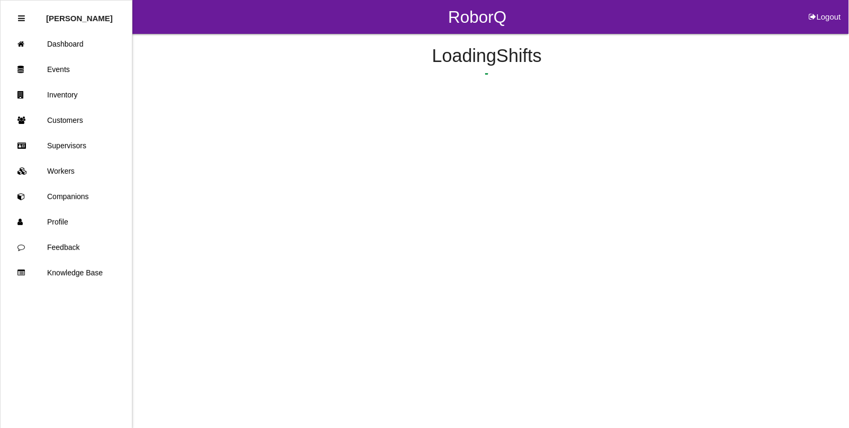
scroll to position [14, 0]
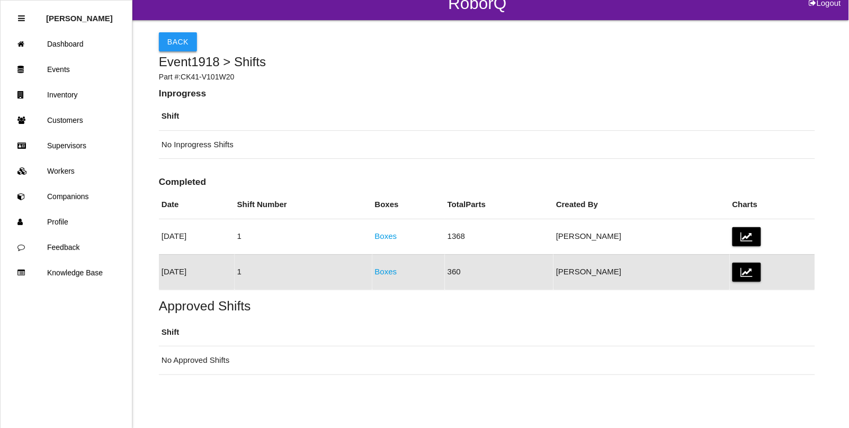
click at [176, 35] on button "Back" at bounding box center [178, 41] width 38 height 19
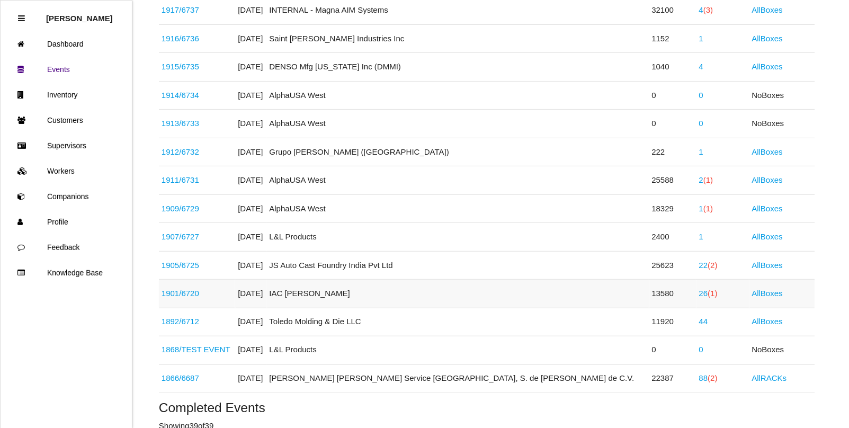
scroll to position [291, 0]
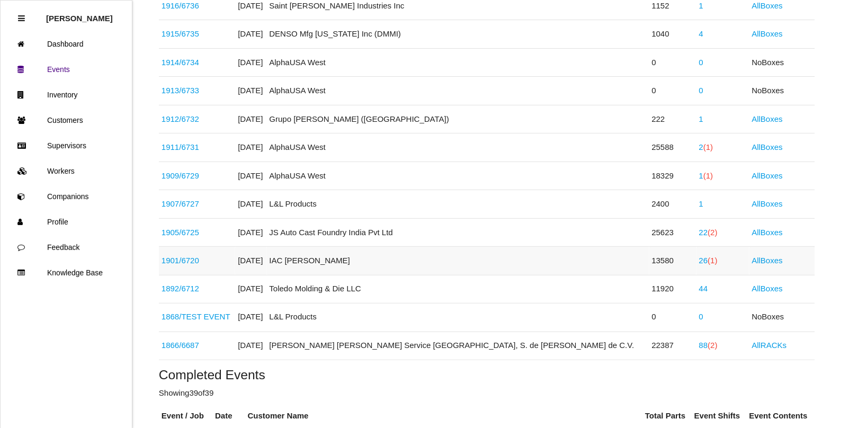
click at [708, 263] on span "(1)" at bounding box center [713, 260] width 10 height 9
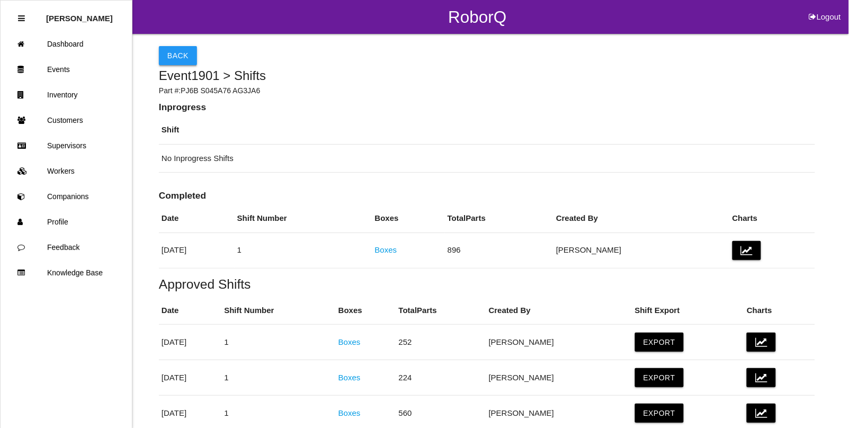
click at [183, 59] on button "Back" at bounding box center [178, 55] width 38 height 19
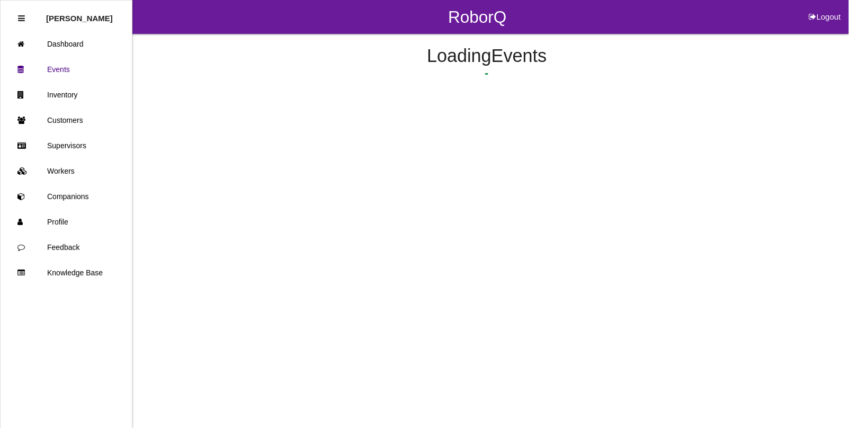
scroll to position [340, 0]
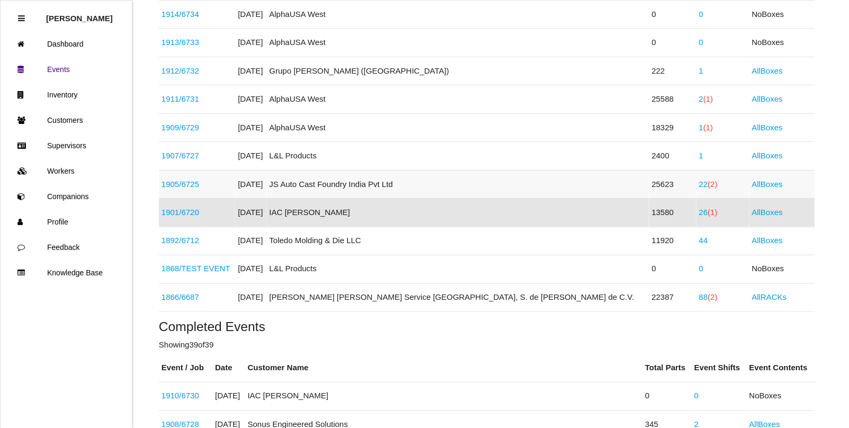
click at [708, 183] on span "(2)" at bounding box center [713, 184] width 10 height 9
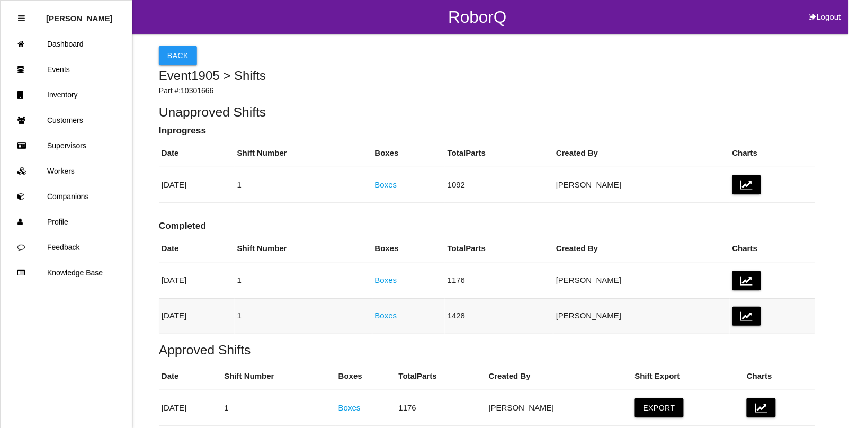
click at [397, 313] on link "Boxes" at bounding box center [386, 315] width 22 height 9
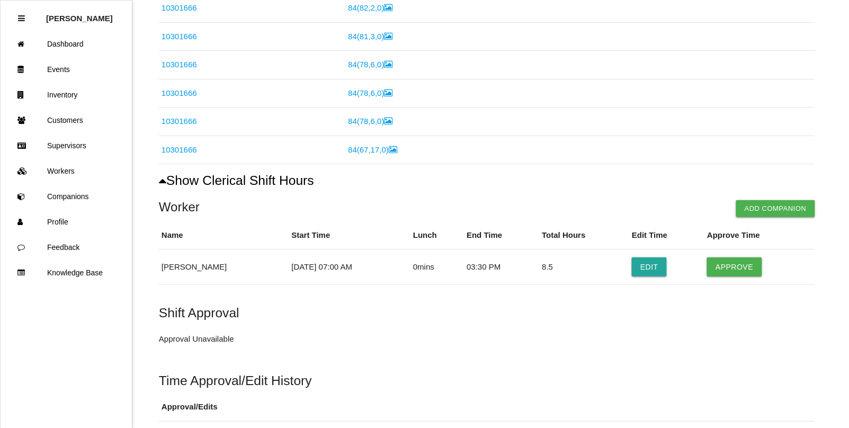
scroll to position [530, 0]
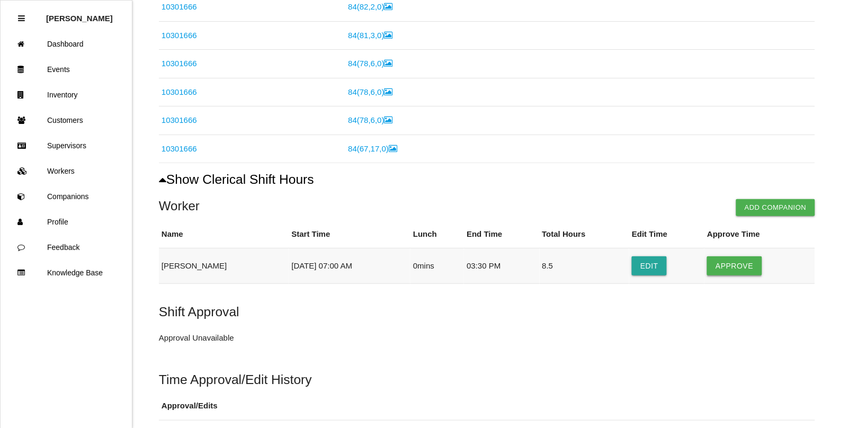
click at [736, 273] on button "Approve" at bounding box center [734, 265] width 55 height 19
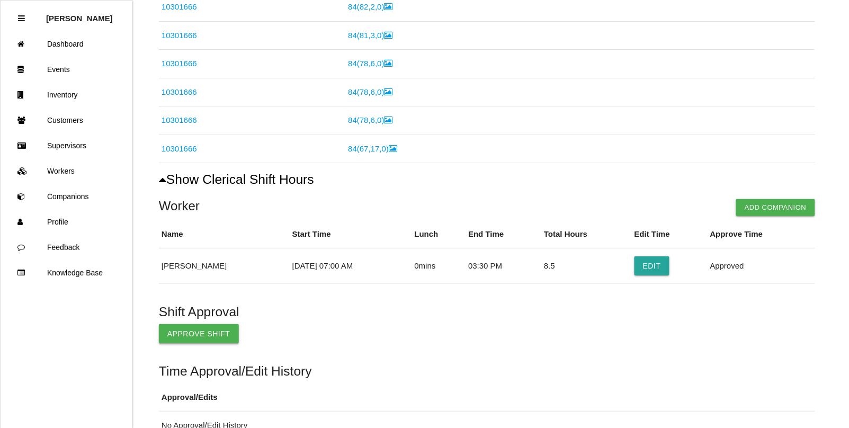
click at [215, 342] on button "Approve Shift" at bounding box center [199, 333] width 80 height 19
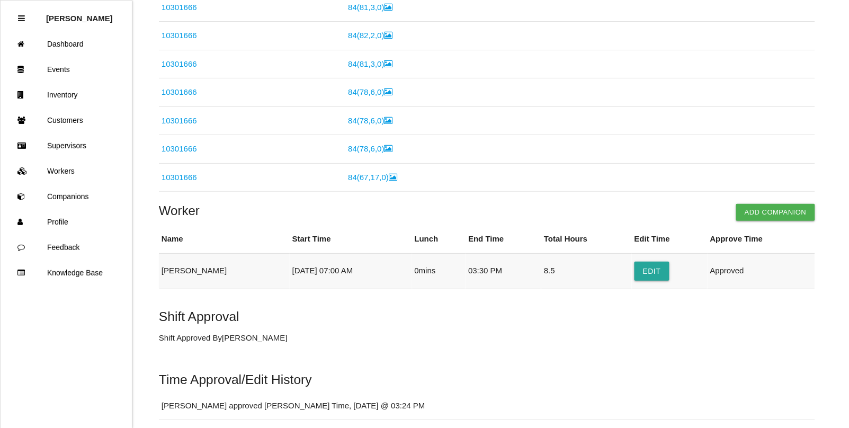
scroll to position [0, 0]
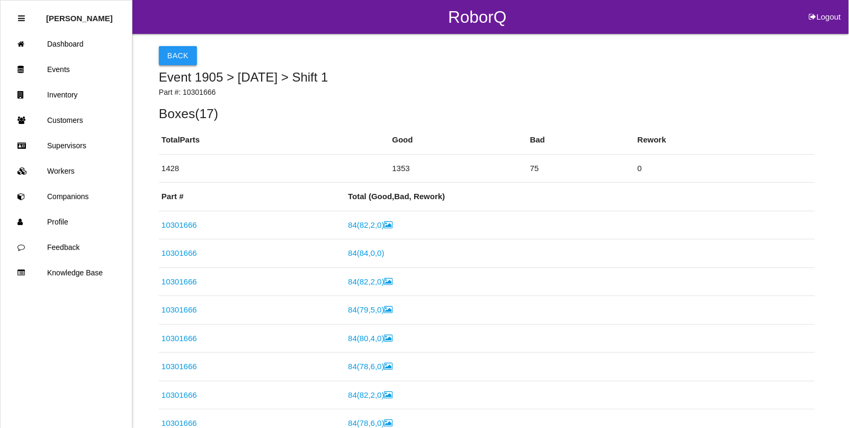
click at [172, 56] on button "Back" at bounding box center [178, 55] width 38 height 19
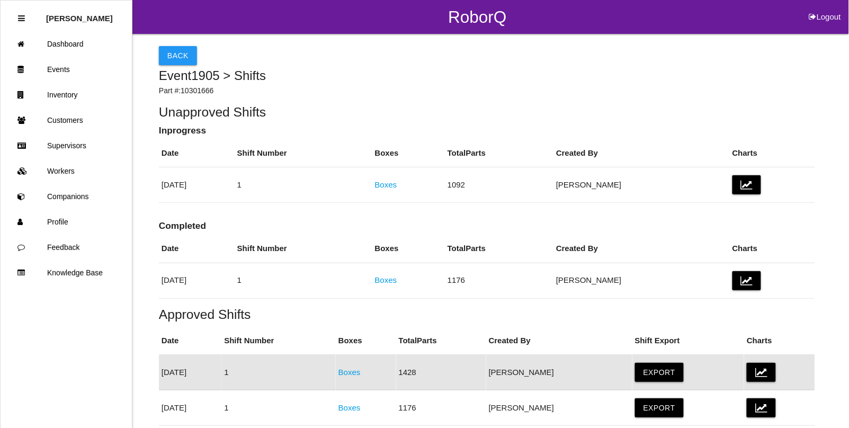
click at [397, 281] on link "Boxes" at bounding box center [386, 279] width 22 height 9
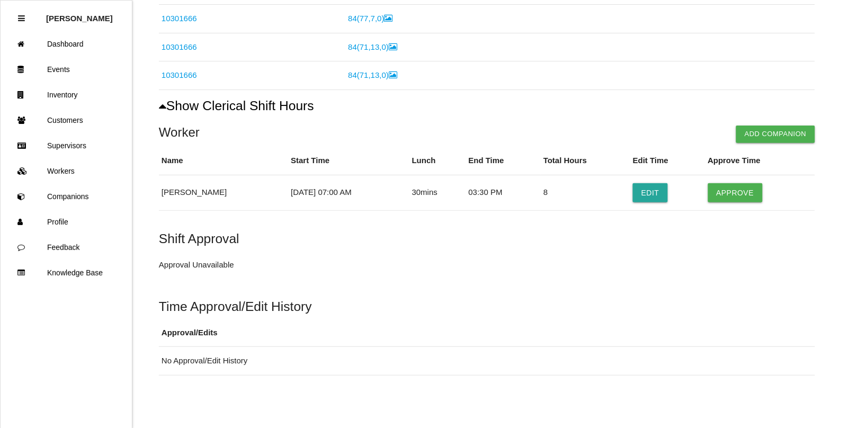
scroll to position [521, 0]
click at [744, 196] on button "Approve" at bounding box center [735, 192] width 55 height 19
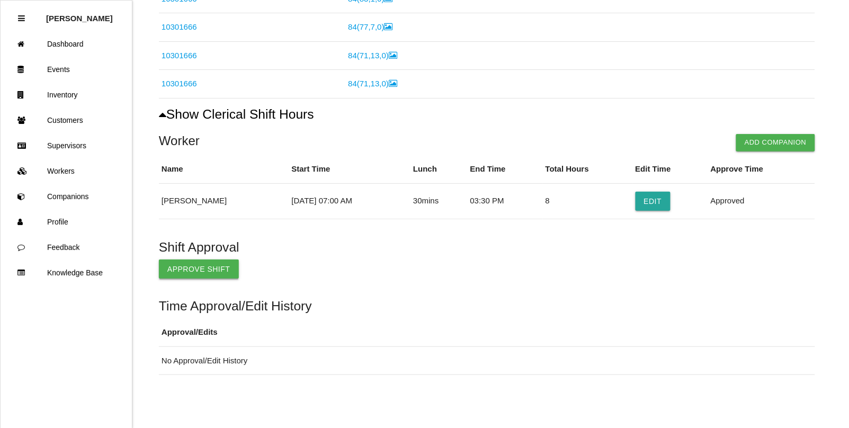
click at [196, 271] on button "Approve Shift" at bounding box center [199, 269] width 80 height 19
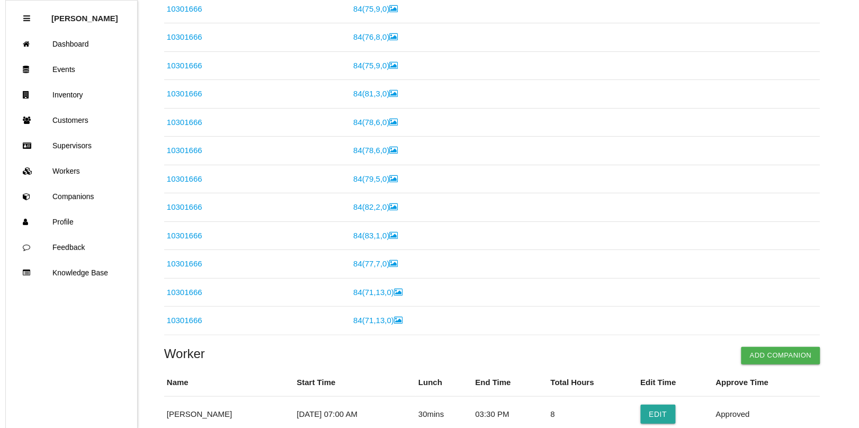
scroll to position [0, 0]
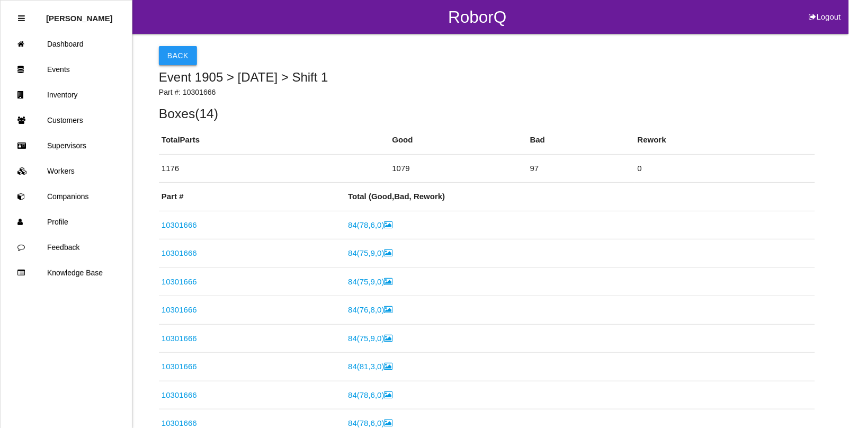
click at [176, 46] on button "Back" at bounding box center [178, 55] width 38 height 19
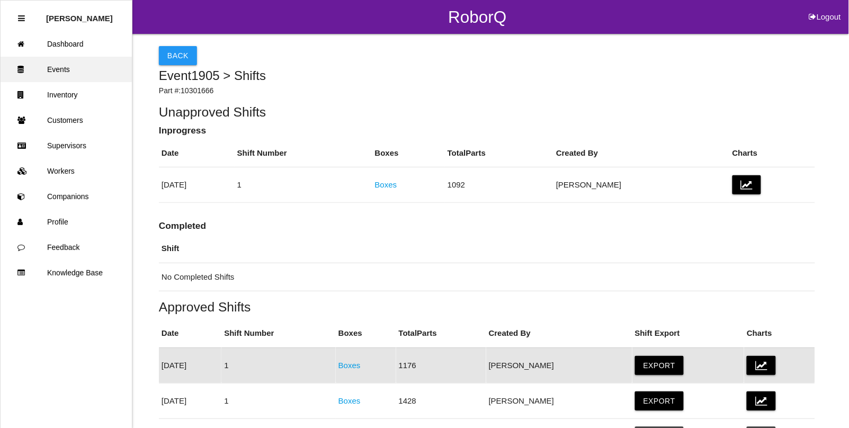
click at [60, 72] on link "Events" at bounding box center [66, 69] width 131 height 25
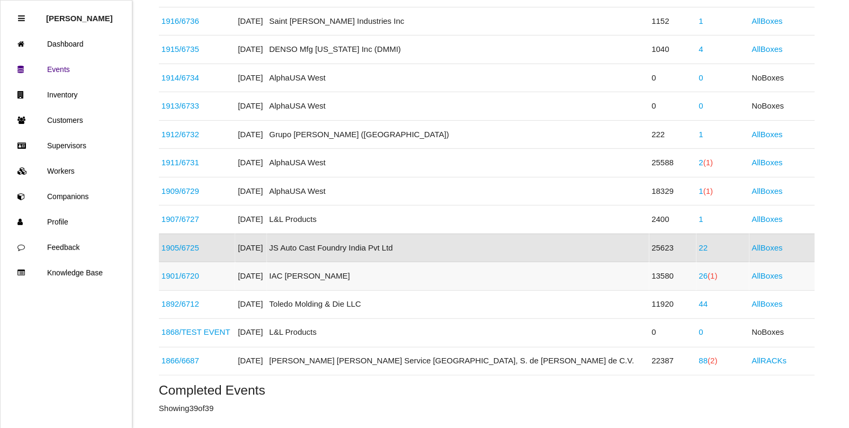
scroll to position [245, 0]
